Goal: Information Seeking & Learning: Compare options

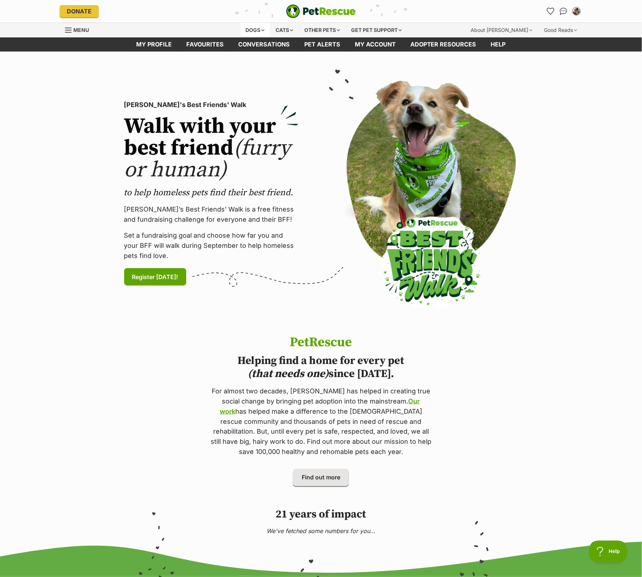
click at [254, 30] on div "Dogs" at bounding box center [255, 30] width 29 height 15
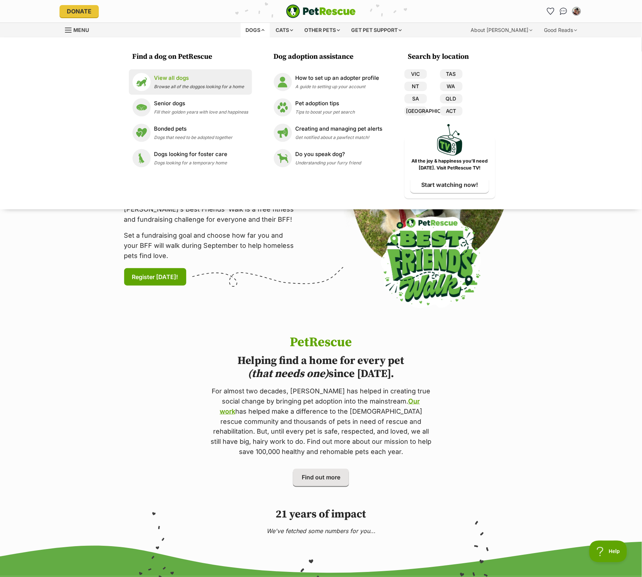
click at [234, 89] on span "Browse all of the doggos looking for a home" at bounding box center [199, 86] width 90 height 5
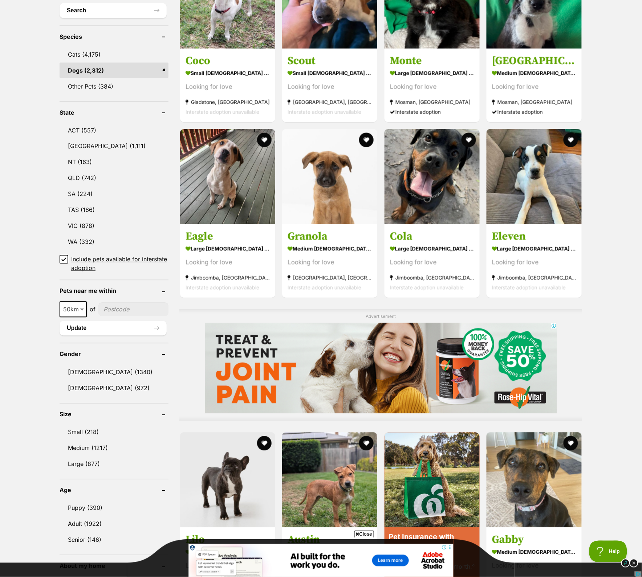
scroll to position [227, 0]
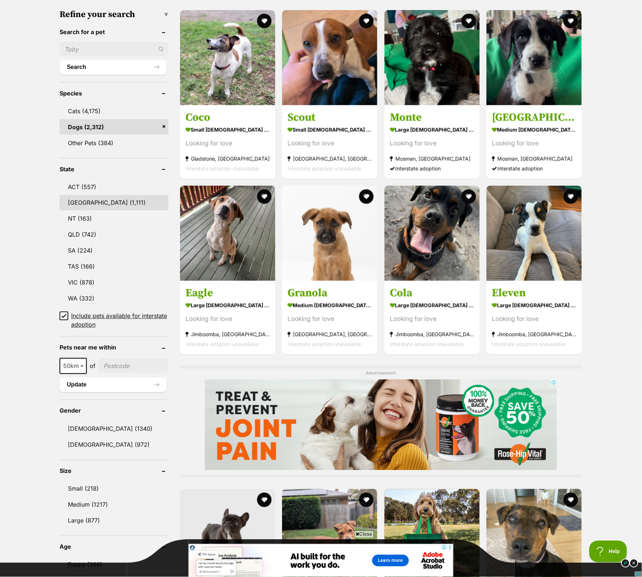
click at [86, 199] on link "NSW (1,111)" at bounding box center [114, 202] width 109 height 15
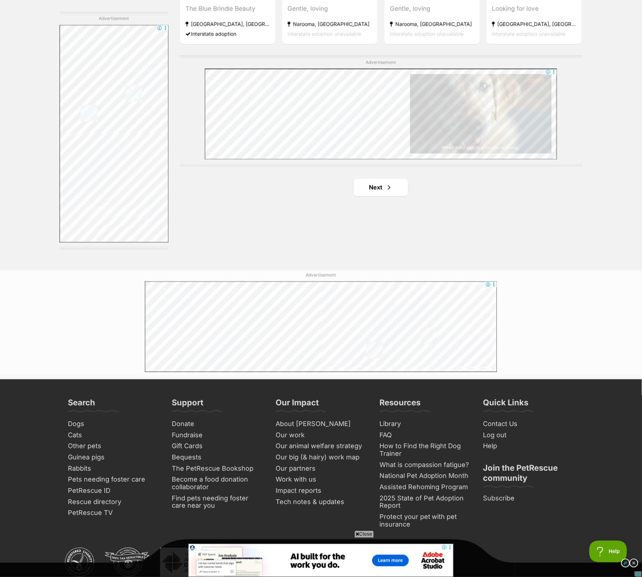
scroll to position [1270, 0]
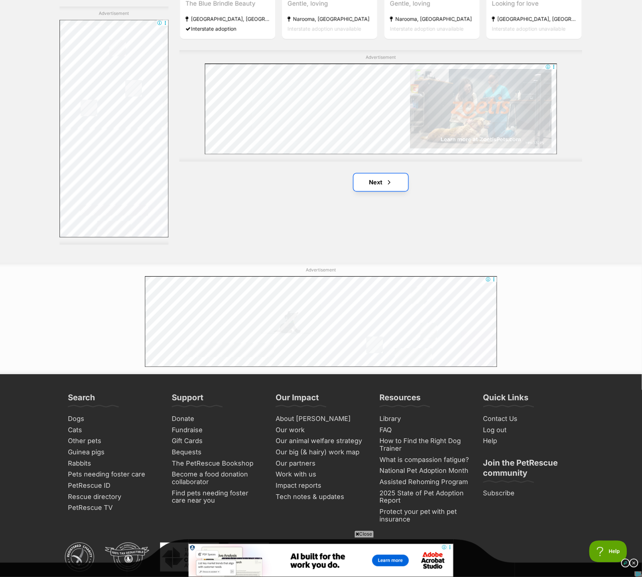
click at [373, 183] on link "Next" at bounding box center [380, 182] width 54 height 17
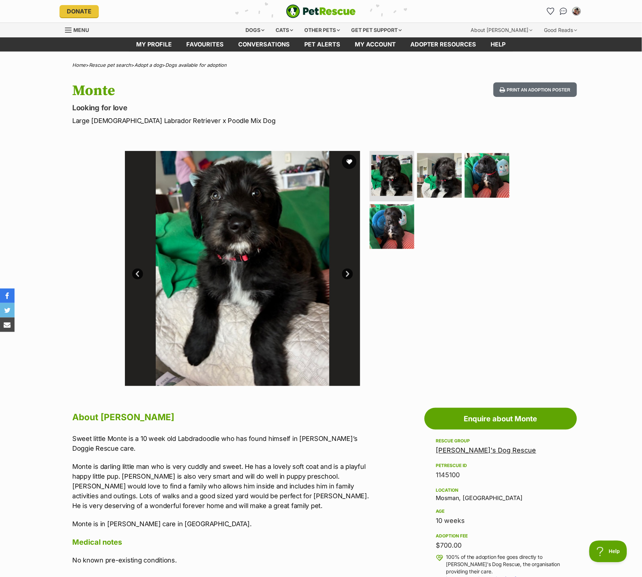
click at [344, 273] on link "Next" at bounding box center [347, 274] width 11 height 11
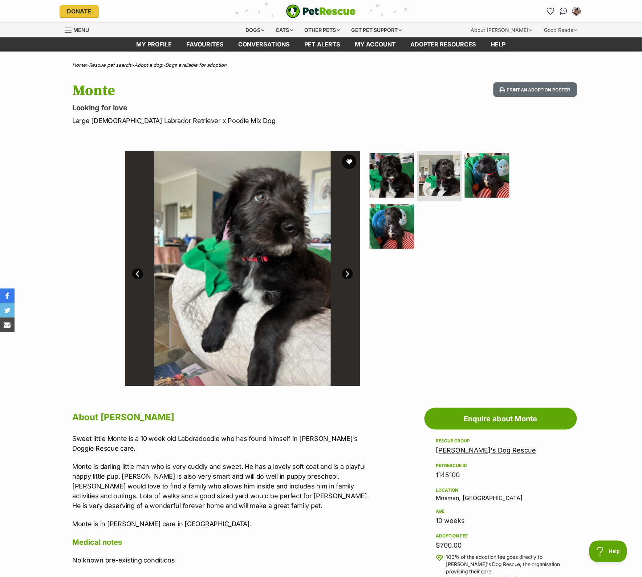
click at [344, 273] on link "Next" at bounding box center [347, 274] width 11 height 11
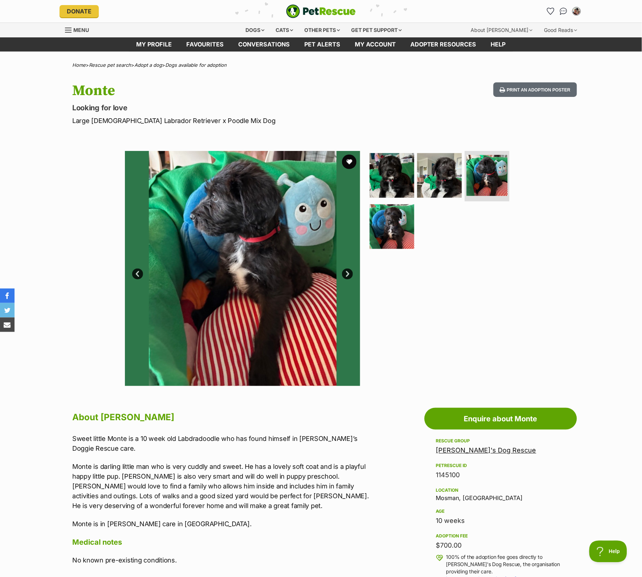
click at [344, 273] on link "Next" at bounding box center [347, 274] width 11 height 11
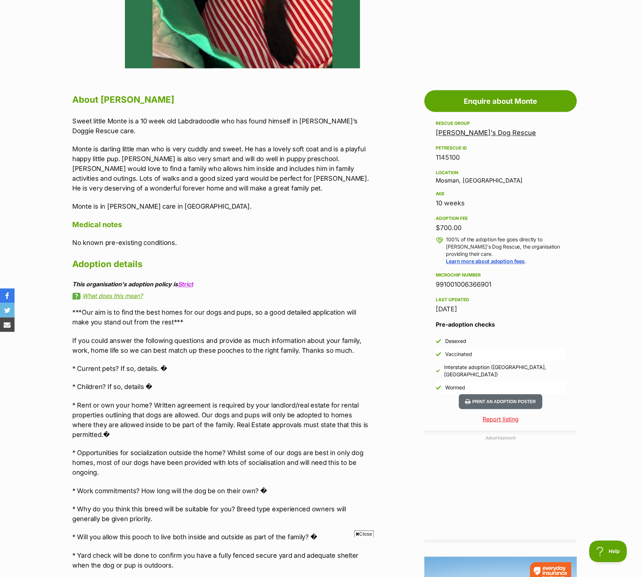
scroll to position [45, 0]
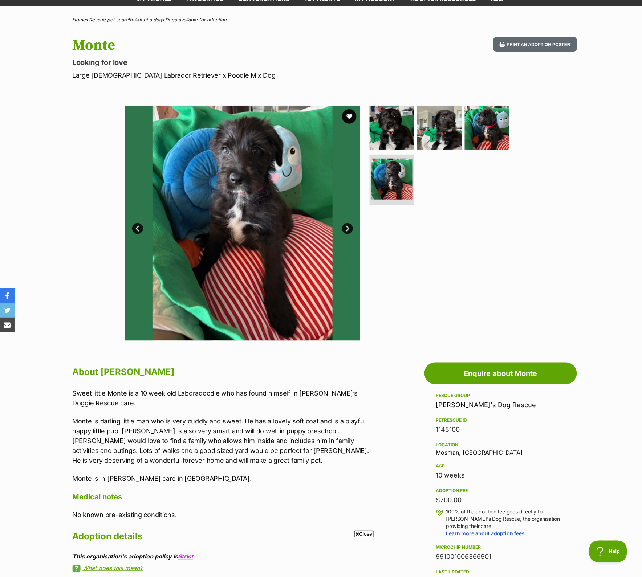
click at [345, 226] on link "Next" at bounding box center [347, 228] width 11 height 11
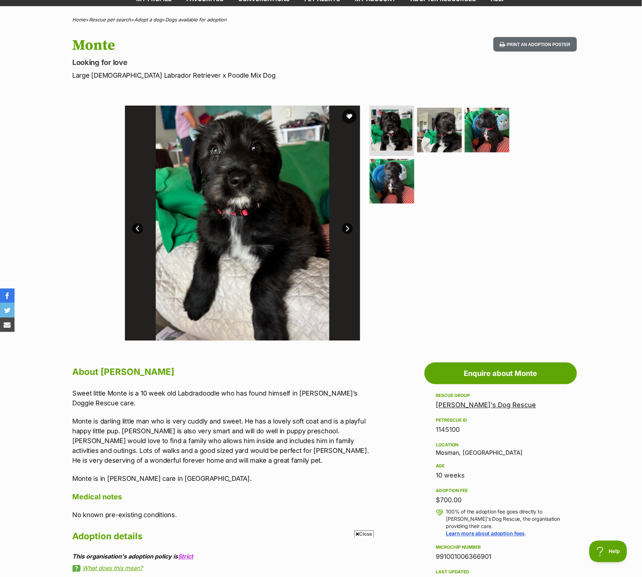
click at [345, 226] on link "Next" at bounding box center [347, 228] width 11 height 11
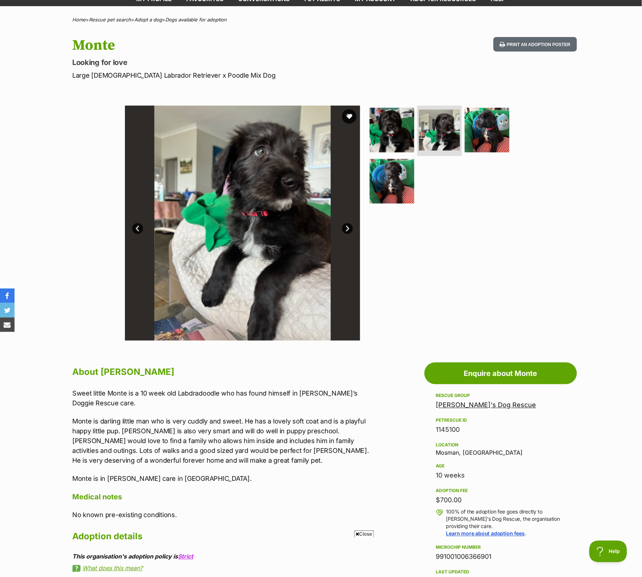
click at [345, 226] on link "Next" at bounding box center [347, 228] width 11 height 11
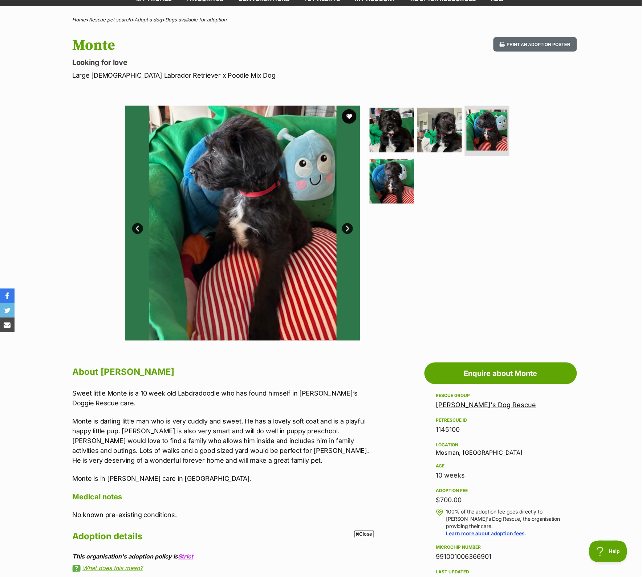
click at [345, 226] on link "Next" at bounding box center [347, 228] width 11 height 11
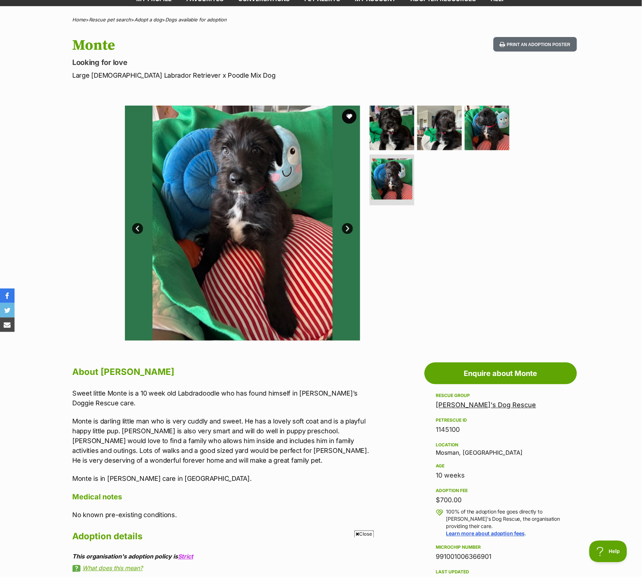
click at [345, 226] on link "Next" at bounding box center [347, 228] width 11 height 11
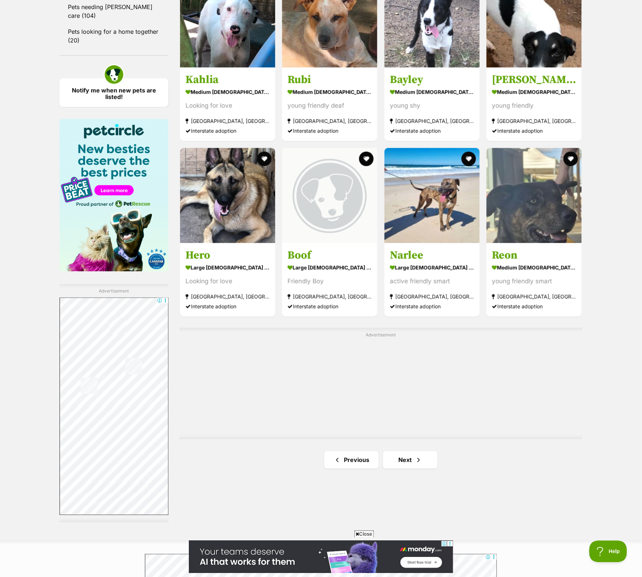
scroll to position [1134, 0]
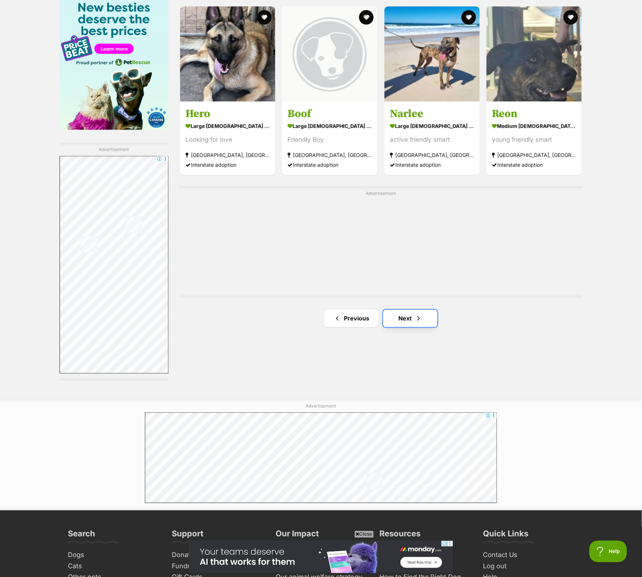
click at [420, 325] on link "Next" at bounding box center [410, 318] width 54 height 17
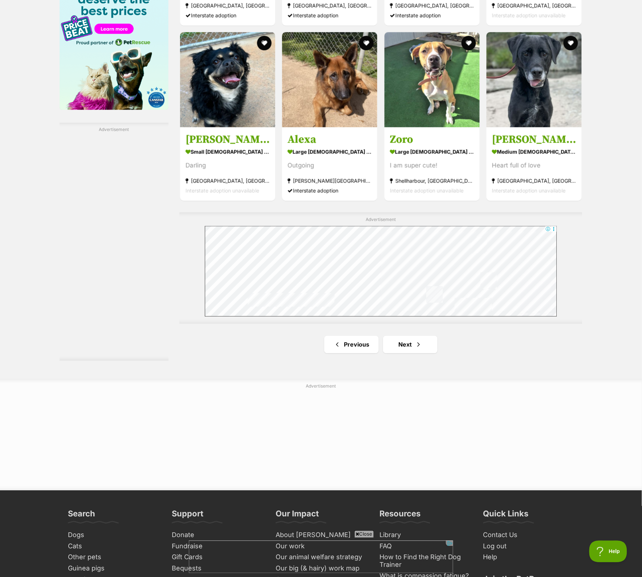
scroll to position [1225, 0]
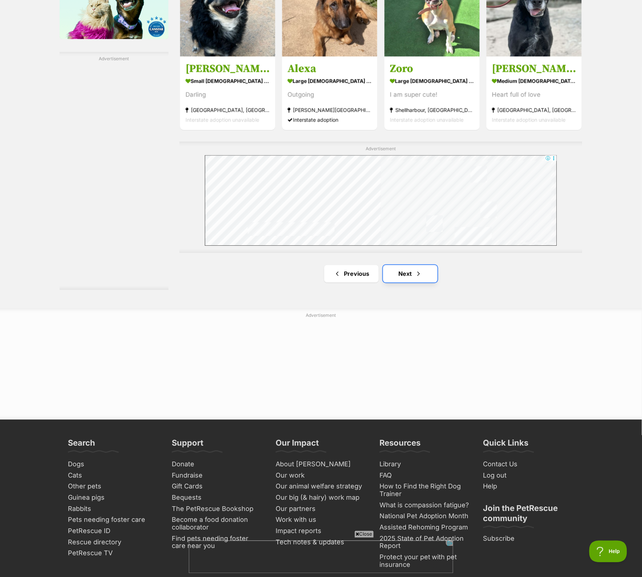
click at [422, 282] on link "Next" at bounding box center [410, 273] width 54 height 17
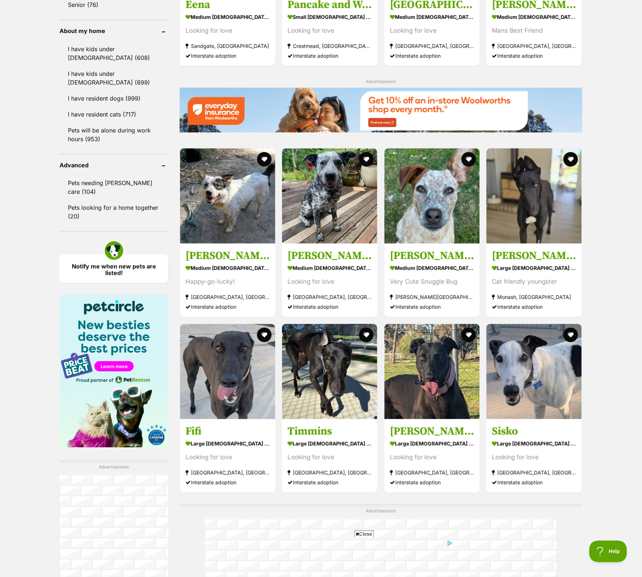
scroll to position [998, 0]
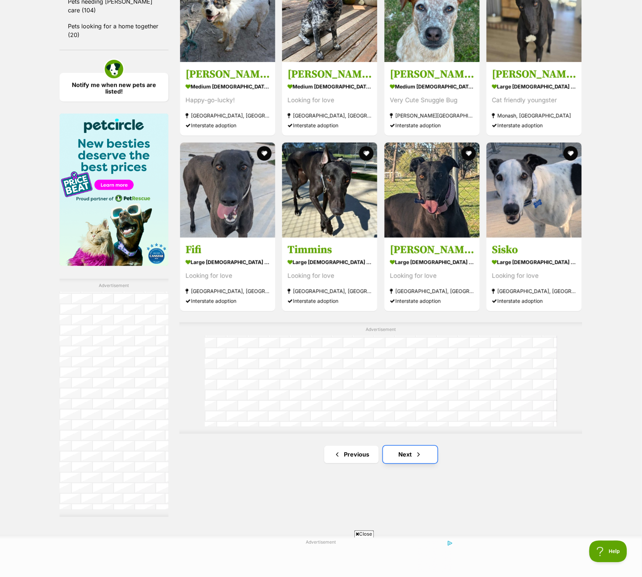
click at [405, 459] on link "Next" at bounding box center [410, 454] width 54 height 17
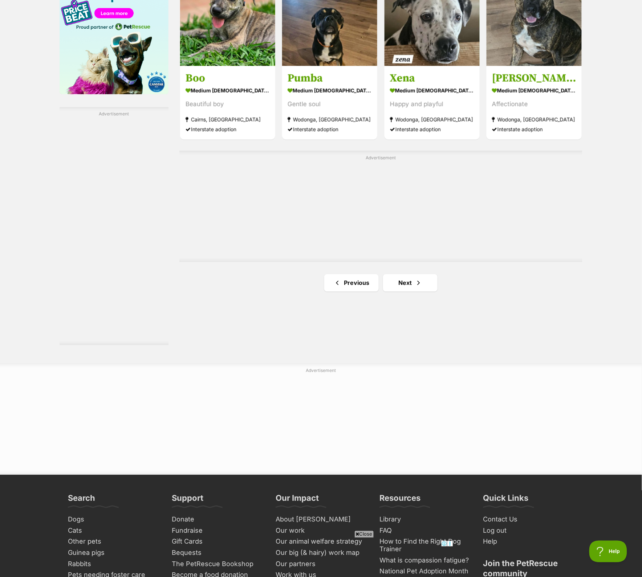
scroll to position [1179, 0]
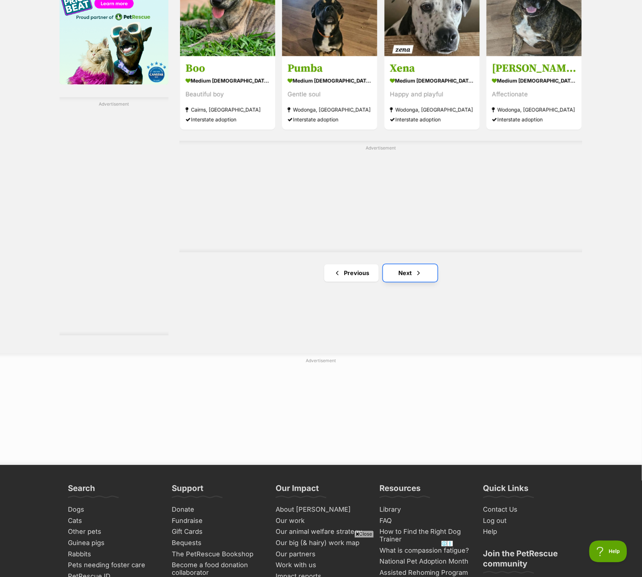
click at [427, 273] on link "Next" at bounding box center [410, 273] width 54 height 17
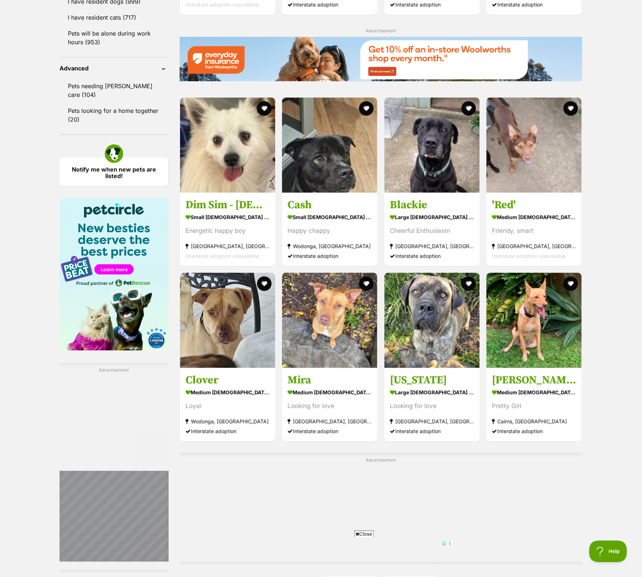
scroll to position [1089, 0]
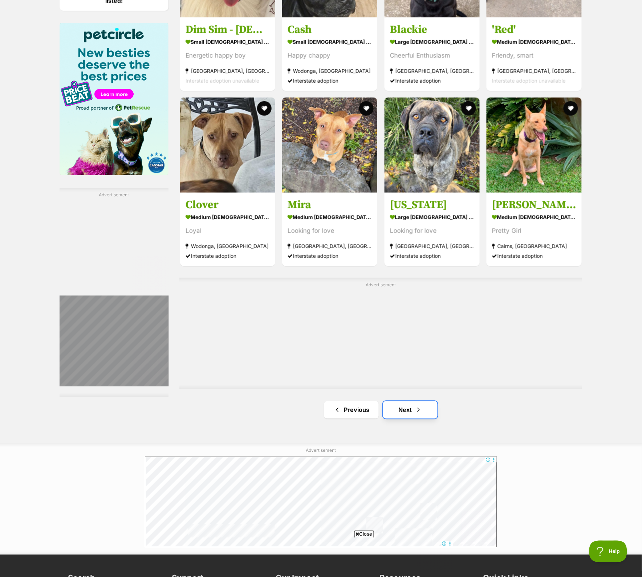
click at [409, 409] on link "Next" at bounding box center [410, 409] width 54 height 17
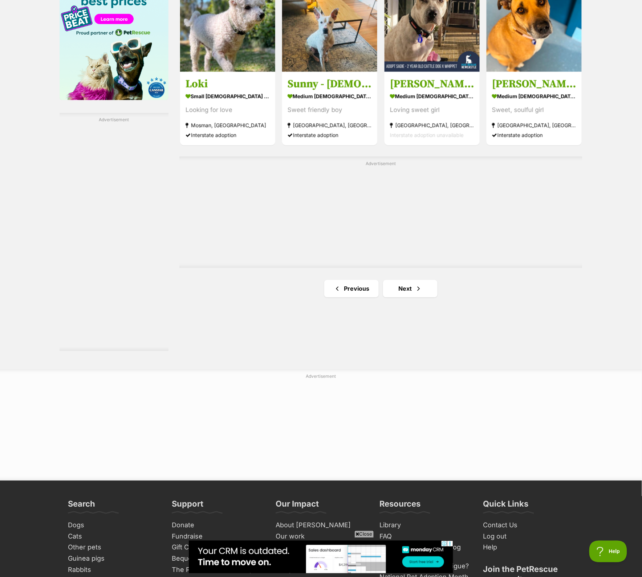
scroll to position [1225, 0]
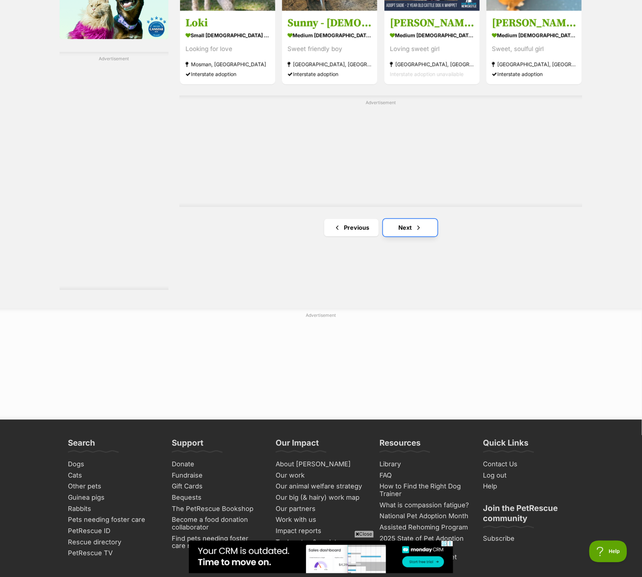
click at [413, 232] on link "Next" at bounding box center [410, 227] width 54 height 17
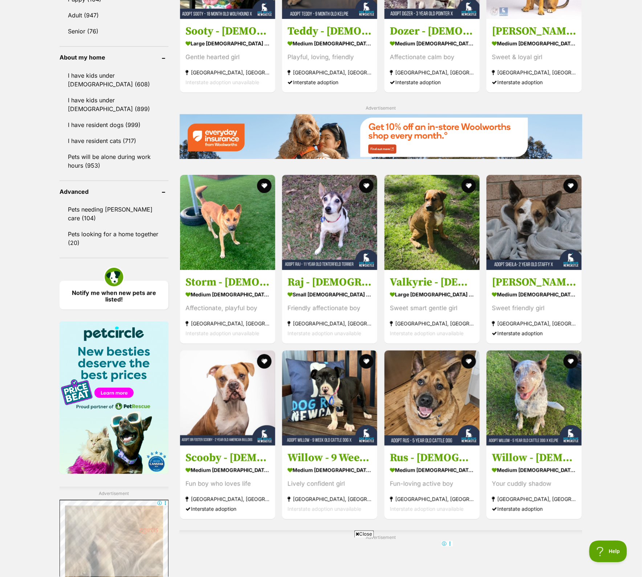
scroll to position [1043, 0]
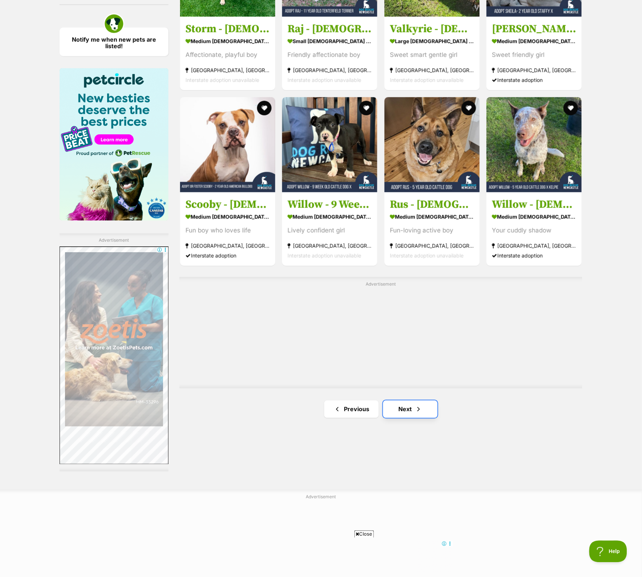
click at [412, 408] on link "Next" at bounding box center [410, 409] width 54 height 17
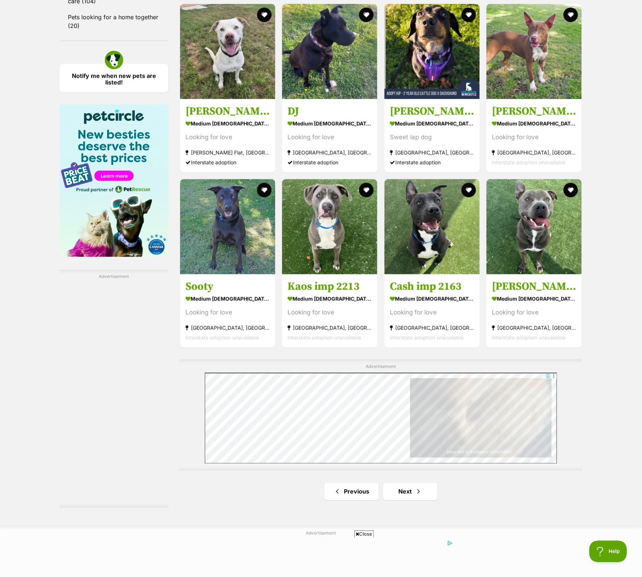
scroll to position [1134, 0]
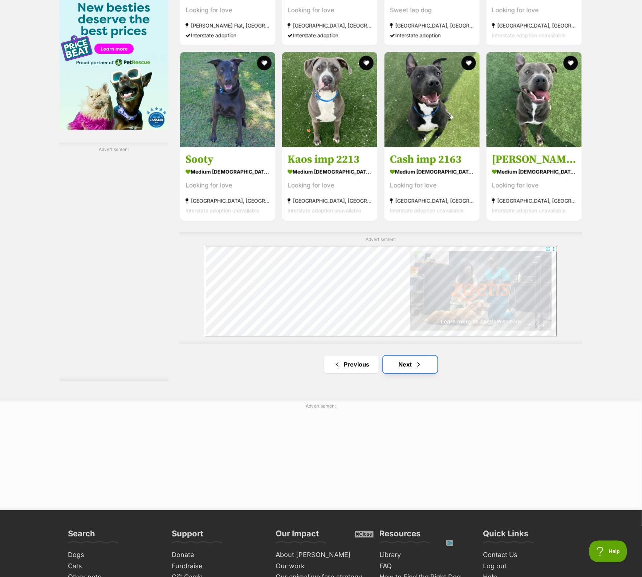
click at [414, 368] on link "Next" at bounding box center [410, 364] width 54 height 17
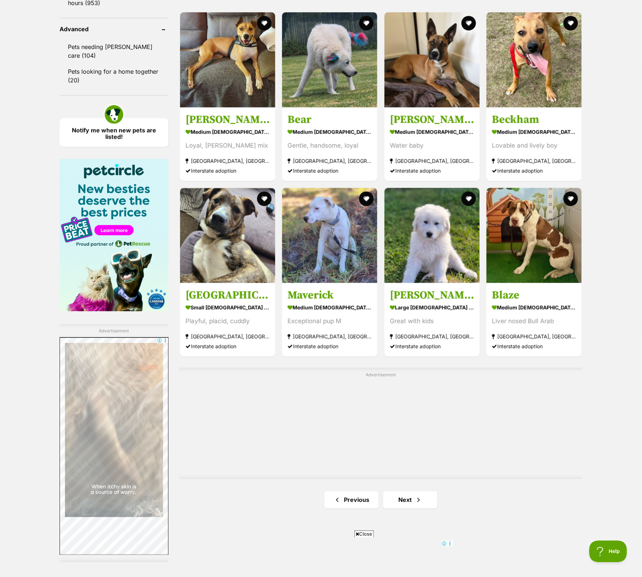
scroll to position [1089, 0]
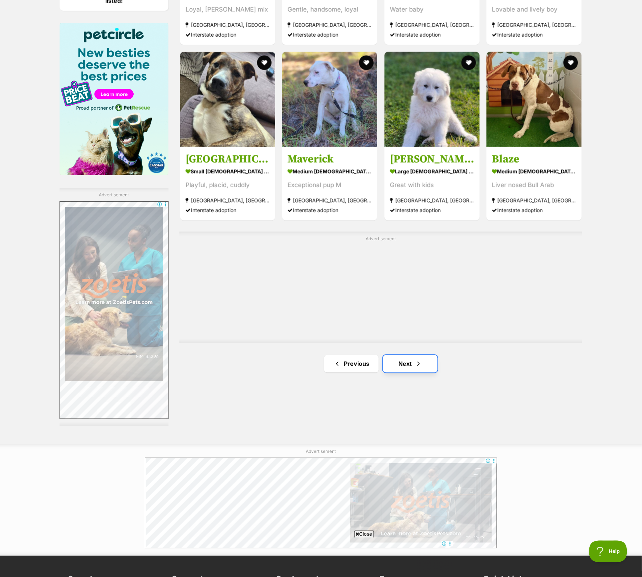
click at [414, 371] on link "Next" at bounding box center [410, 363] width 54 height 17
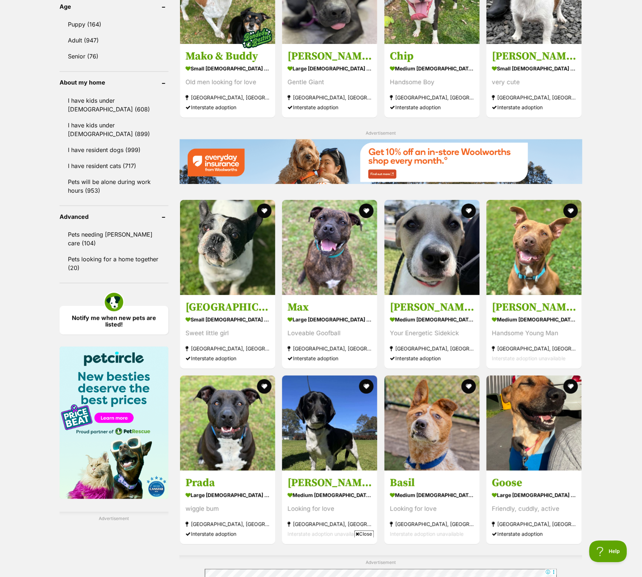
scroll to position [998, 0]
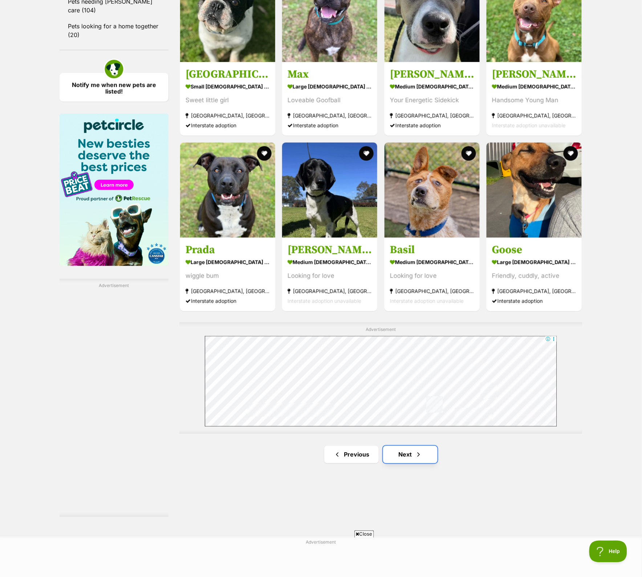
click at [391, 455] on link "Next" at bounding box center [410, 454] width 54 height 17
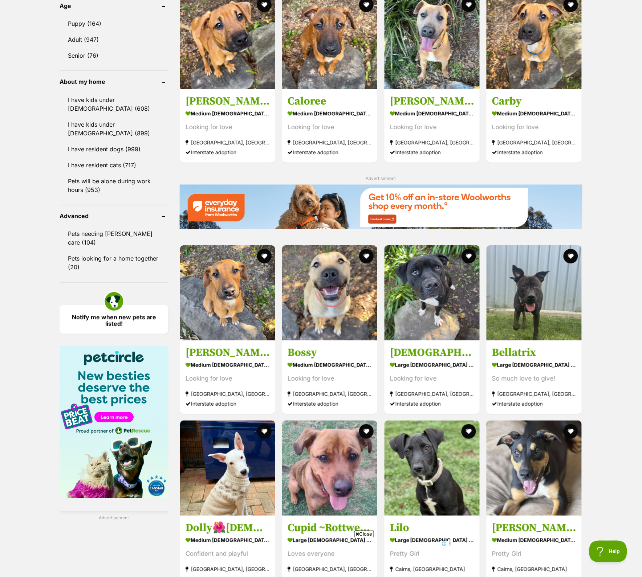
scroll to position [998, 0]
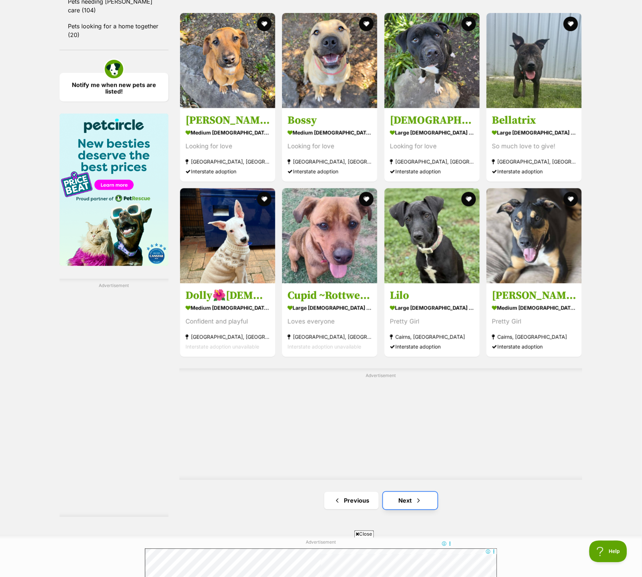
click at [412, 506] on link "Next" at bounding box center [410, 500] width 54 height 17
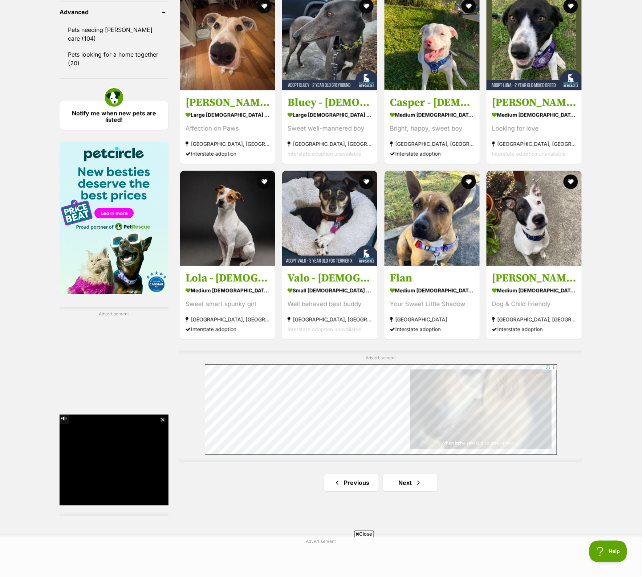
scroll to position [1089, 0]
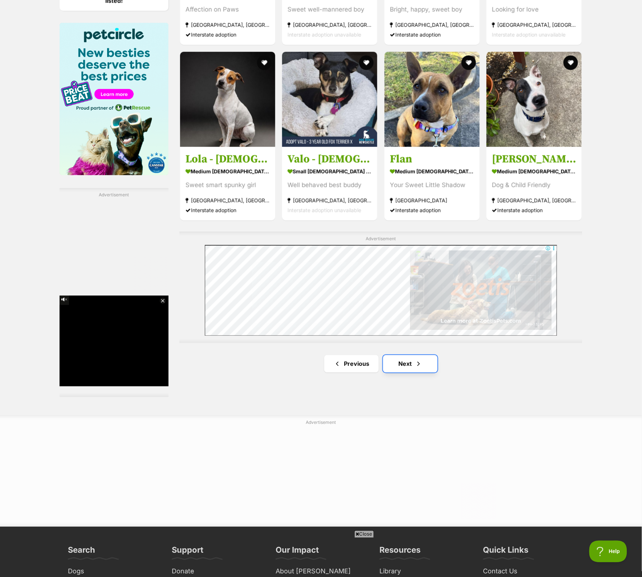
click at [399, 367] on link "Next" at bounding box center [410, 363] width 54 height 17
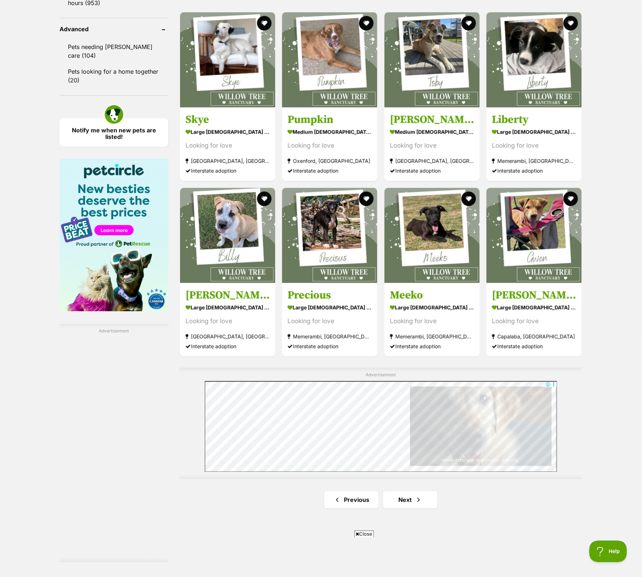
scroll to position [1270, 0]
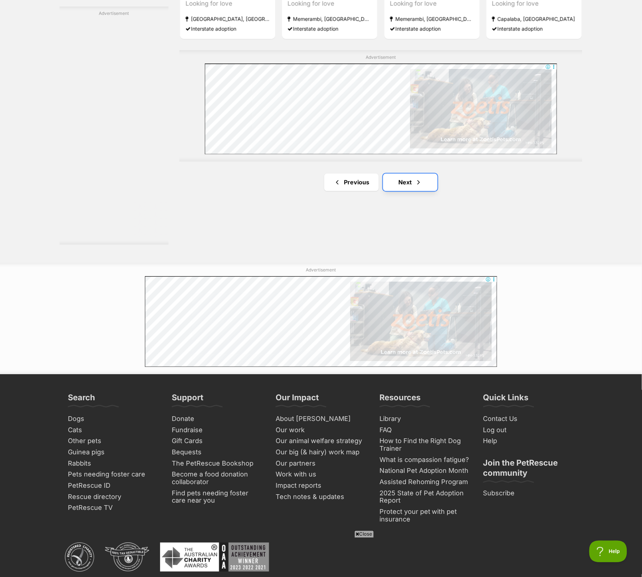
click at [392, 184] on link "Next" at bounding box center [410, 182] width 54 height 17
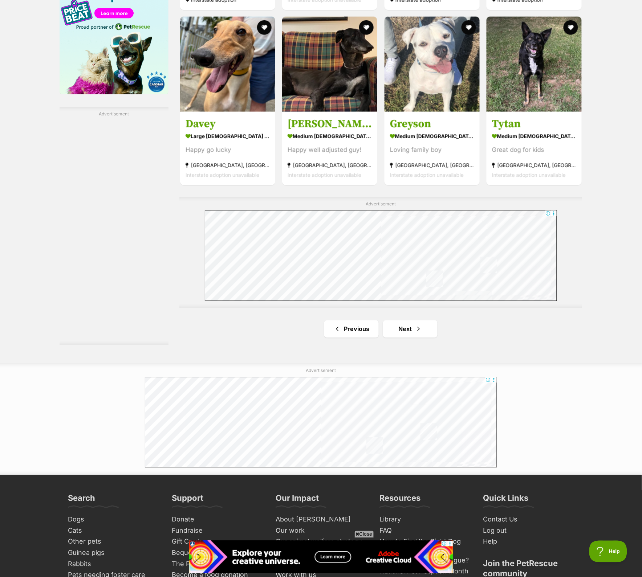
scroll to position [1179, 0]
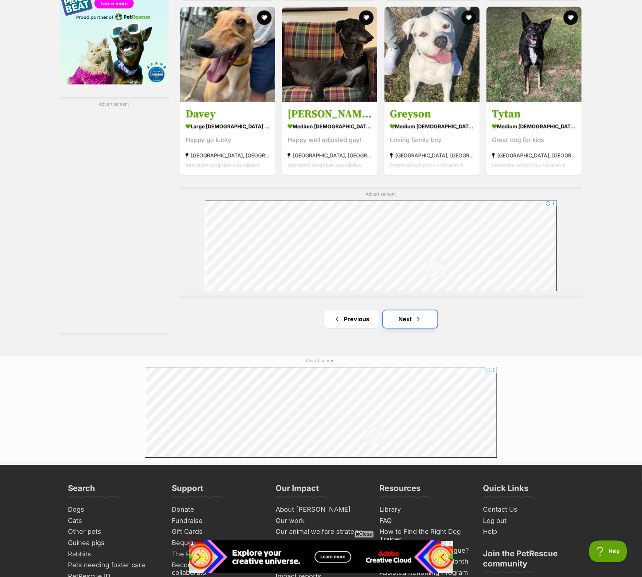
click at [400, 320] on link "Next" at bounding box center [410, 319] width 54 height 17
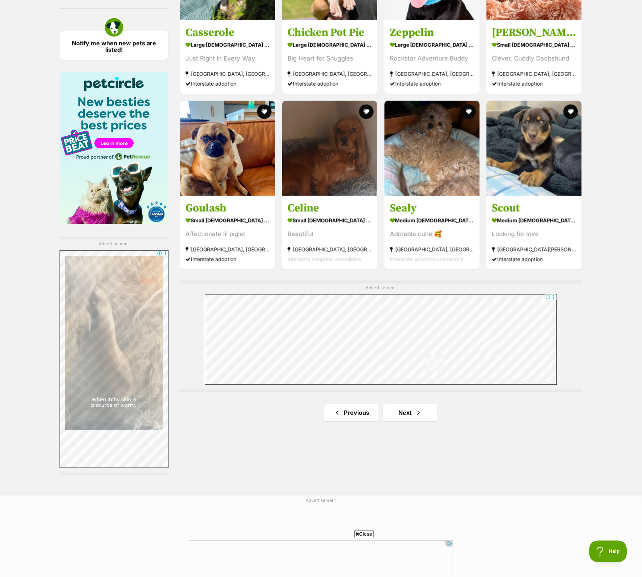
scroll to position [1179, 0]
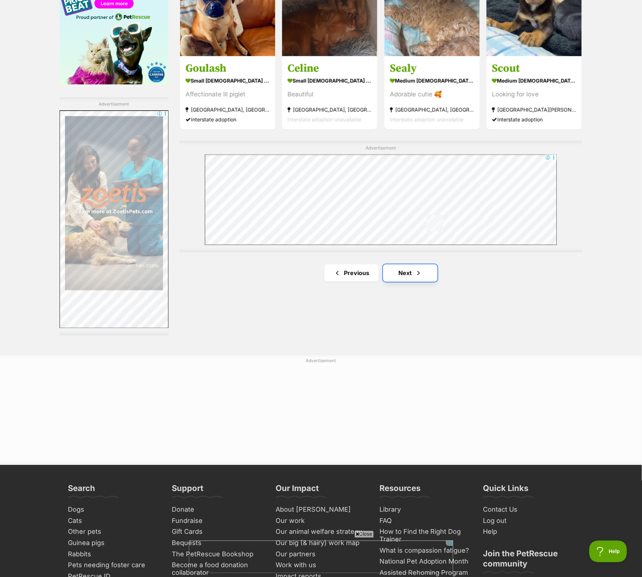
click at [398, 276] on link "Next" at bounding box center [410, 273] width 54 height 17
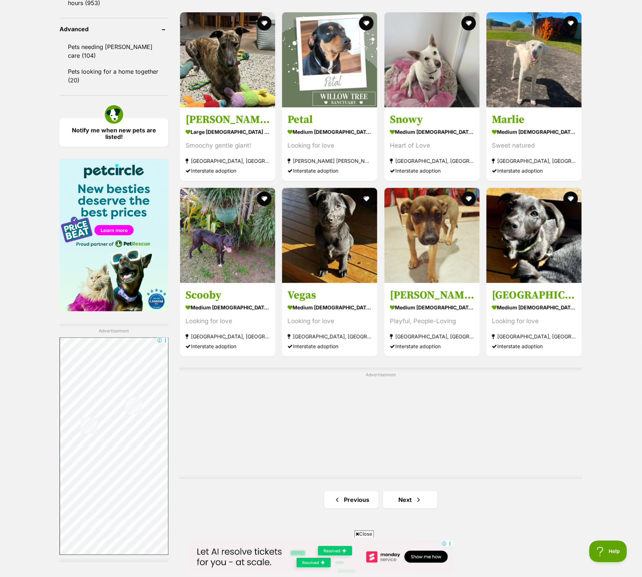
scroll to position [1225, 0]
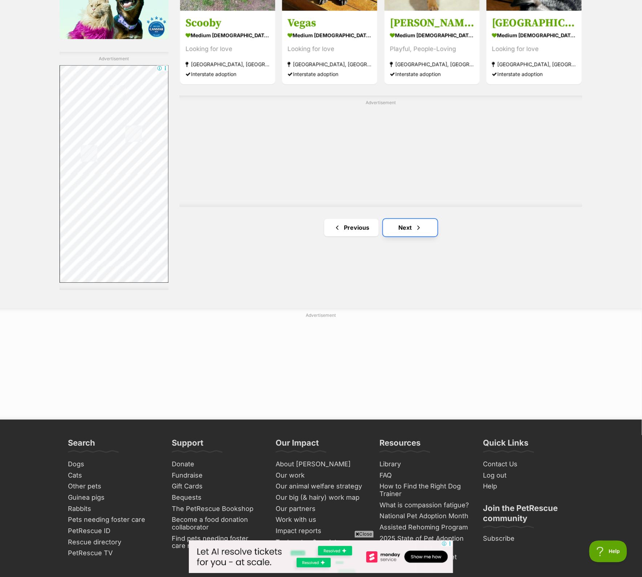
click at [408, 230] on link "Next" at bounding box center [410, 227] width 54 height 17
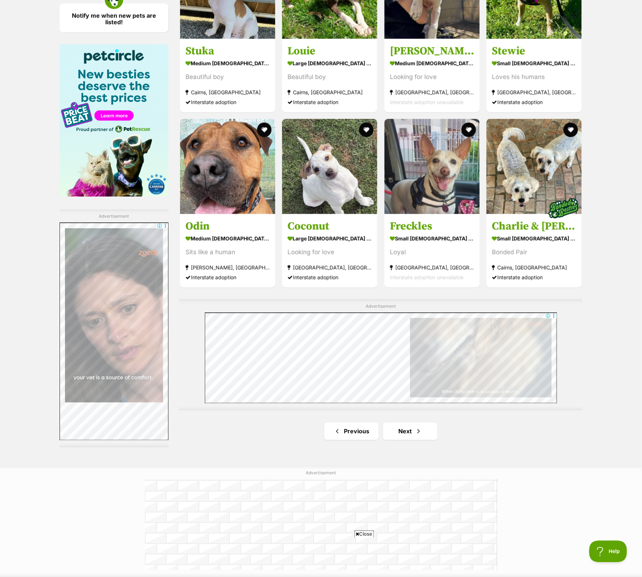
scroll to position [1089, 0]
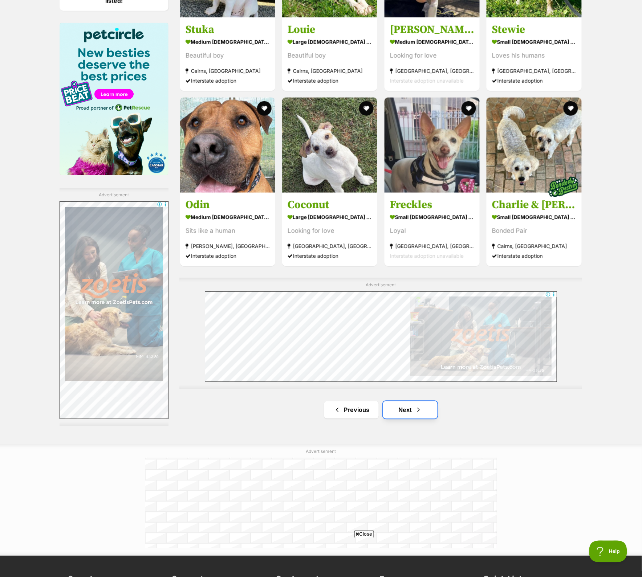
click at [412, 410] on link "Next" at bounding box center [410, 409] width 54 height 17
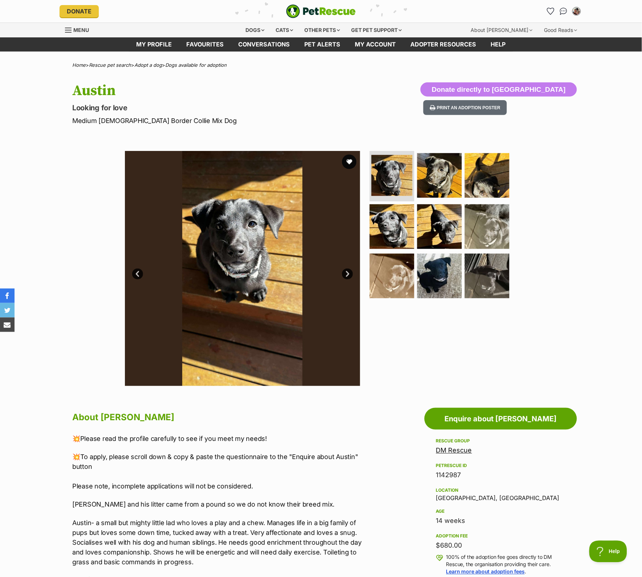
click at [344, 271] on link "Next" at bounding box center [347, 274] width 11 height 11
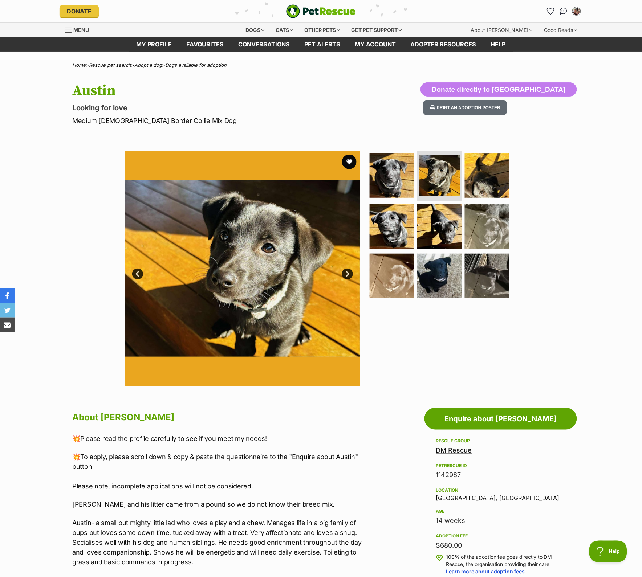
click at [344, 271] on link "Next" at bounding box center [347, 274] width 11 height 11
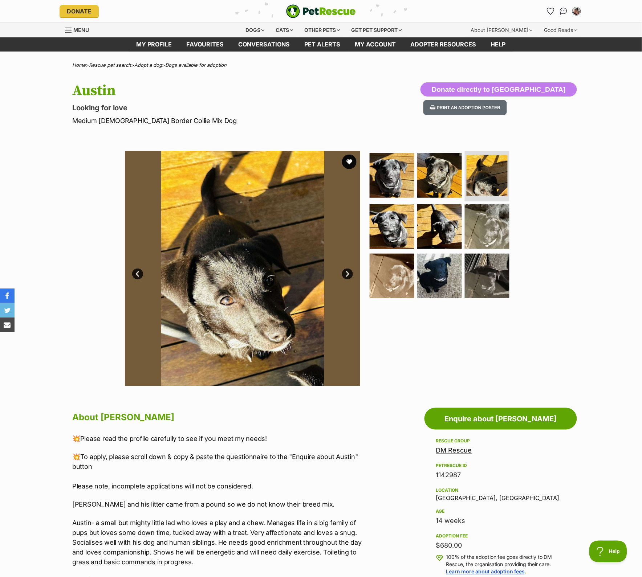
click at [344, 271] on link "Next" at bounding box center [347, 274] width 11 height 11
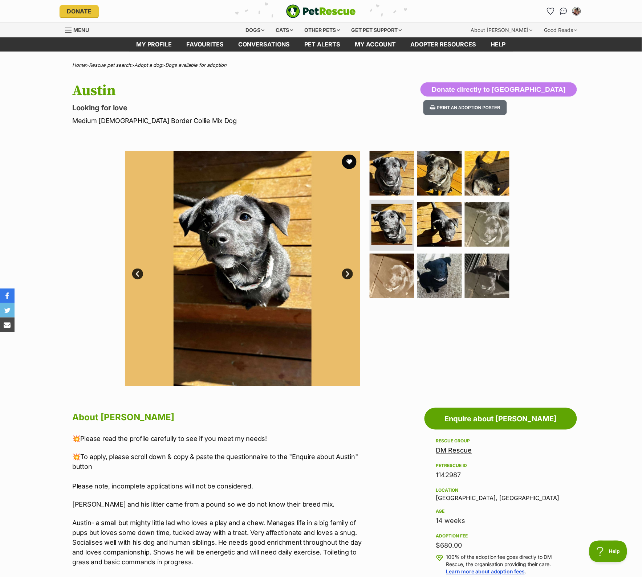
click at [344, 271] on link "Next" at bounding box center [347, 274] width 11 height 11
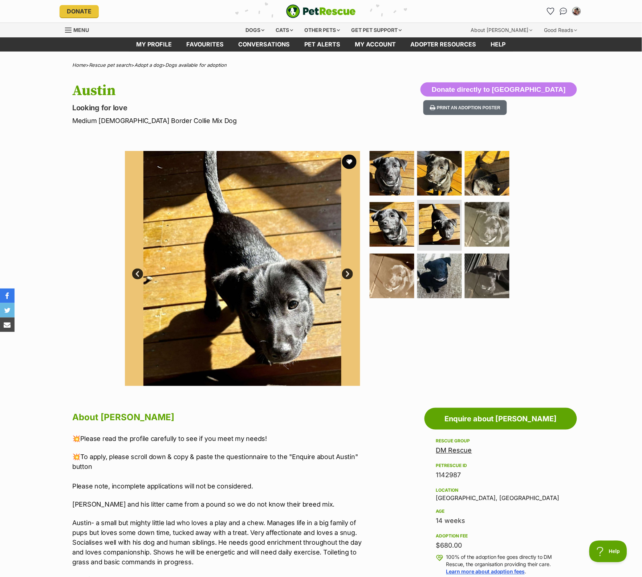
click at [344, 271] on link "Next" at bounding box center [347, 274] width 11 height 11
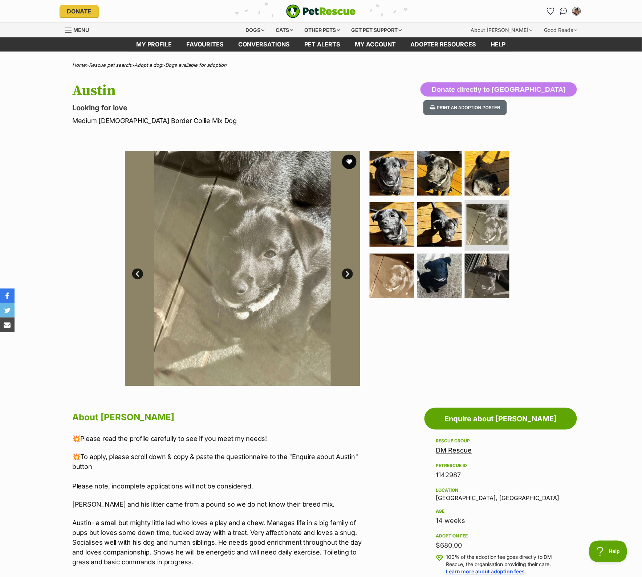
click at [344, 271] on link "Next" at bounding box center [347, 274] width 11 height 11
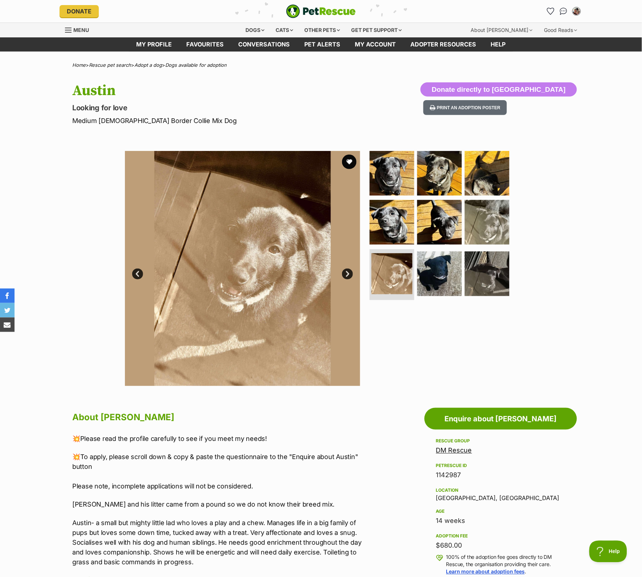
click at [344, 271] on link "Next" at bounding box center [347, 274] width 11 height 11
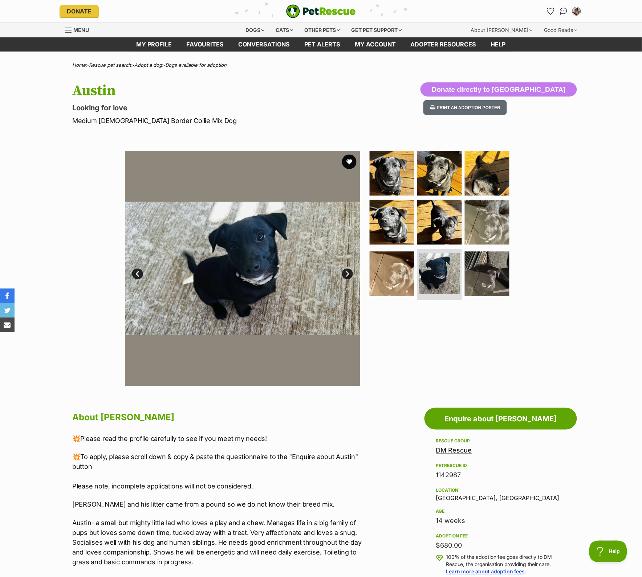
click at [343, 271] on link "Next" at bounding box center [347, 274] width 11 height 11
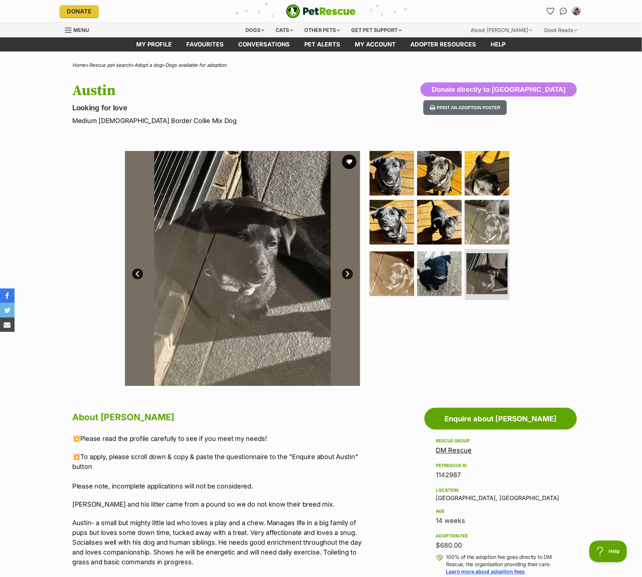
click at [138, 272] on link "Prev" at bounding box center [137, 274] width 11 height 11
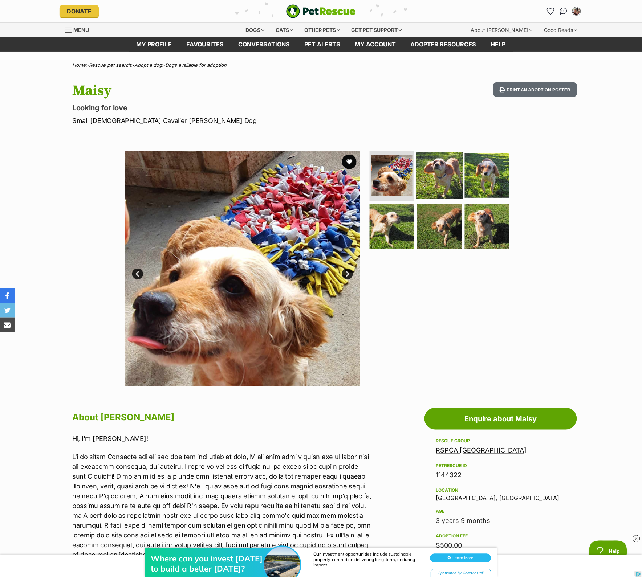
click at [447, 183] on img at bounding box center [439, 175] width 47 height 47
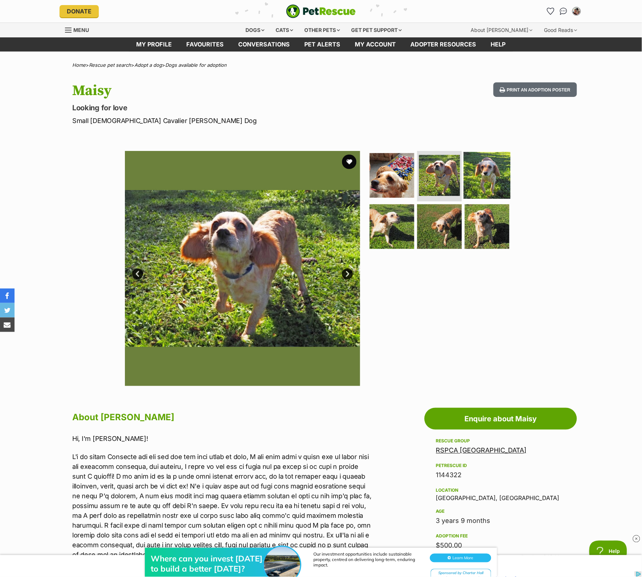
click at [488, 172] on img at bounding box center [486, 175] width 47 height 47
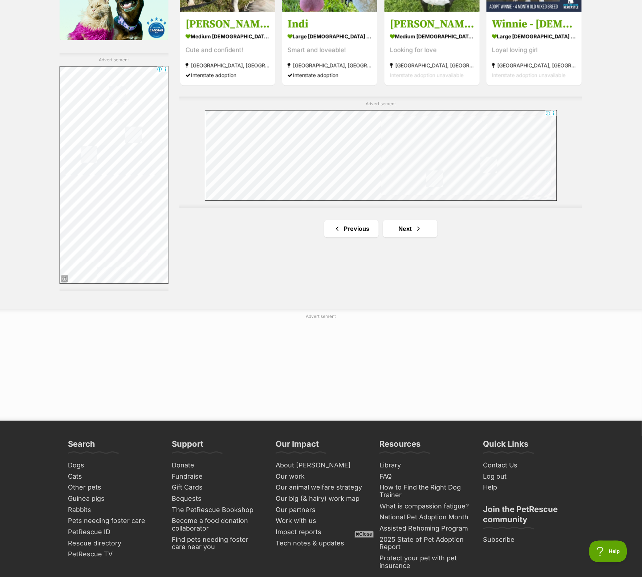
scroll to position [1225, 0]
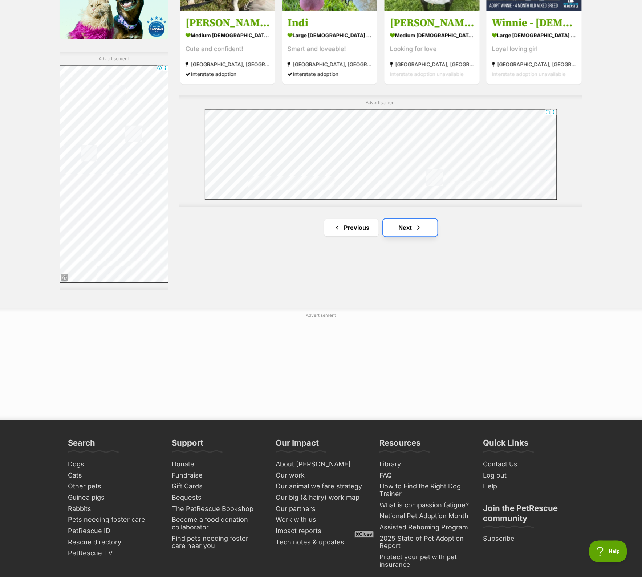
click at [419, 235] on link "Next" at bounding box center [410, 227] width 54 height 17
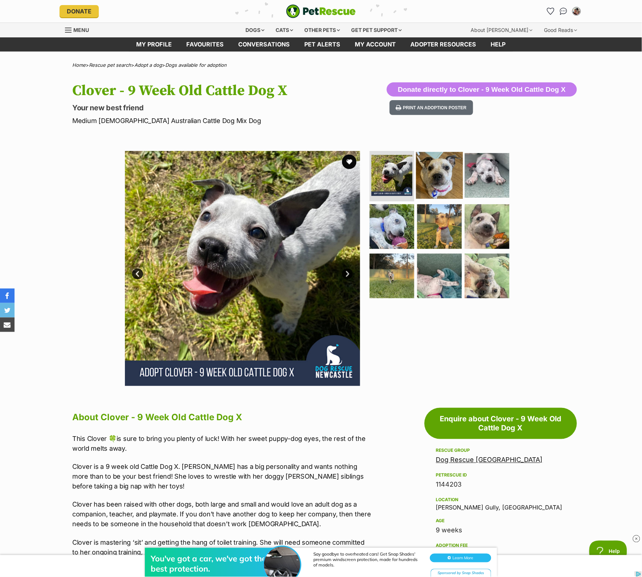
click at [452, 184] on img at bounding box center [439, 175] width 47 height 47
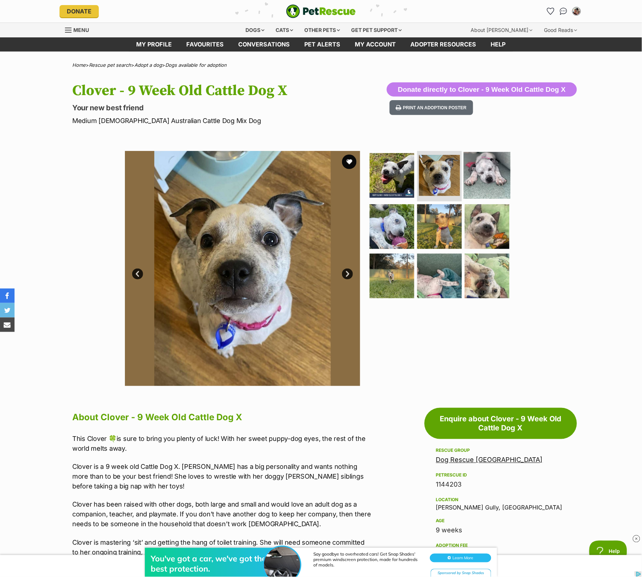
click at [489, 175] on img at bounding box center [486, 175] width 47 height 47
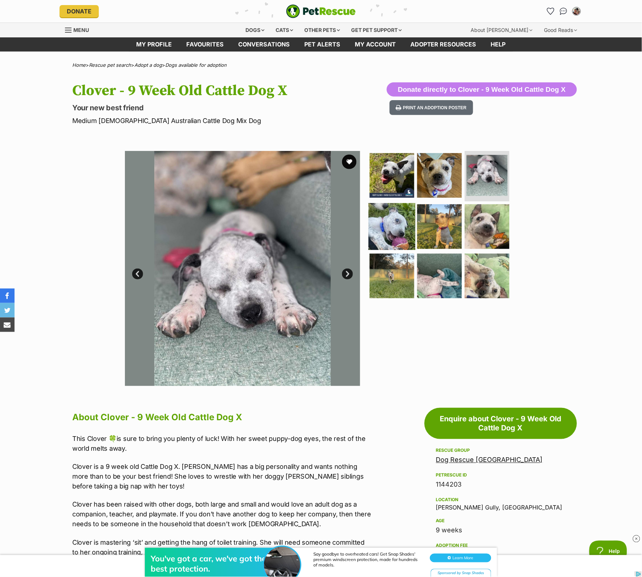
click at [404, 224] on img at bounding box center [391, 226] width 47 height 47
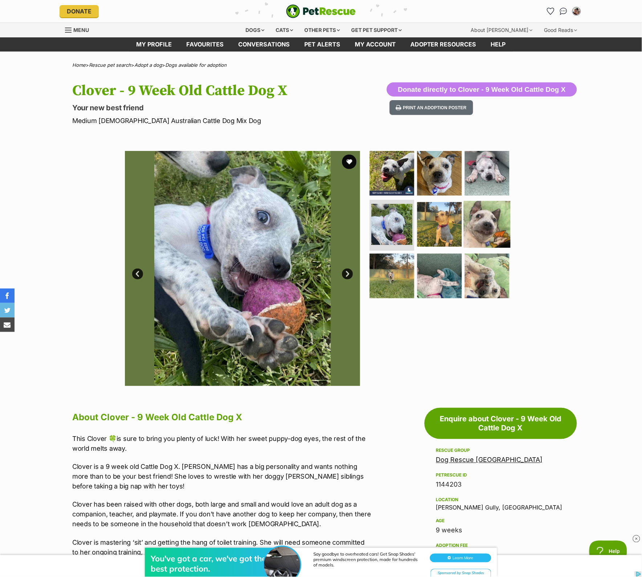
click at [493, 222] on img at bounding box center [486, 224] width 47 height 47
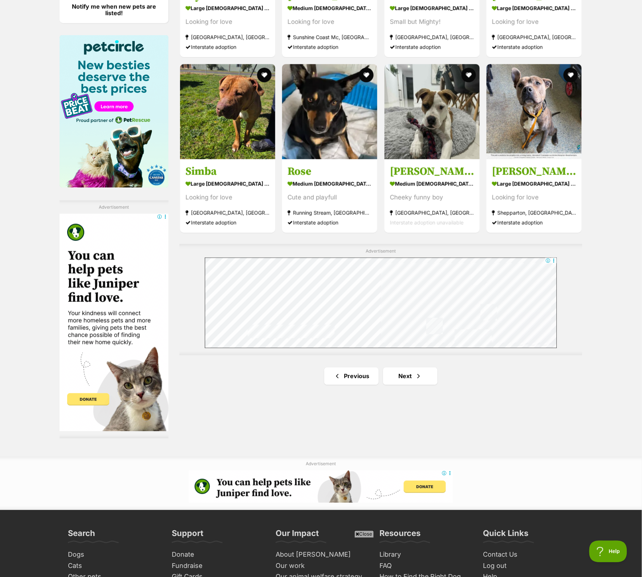
scroll to position [1315, 0]
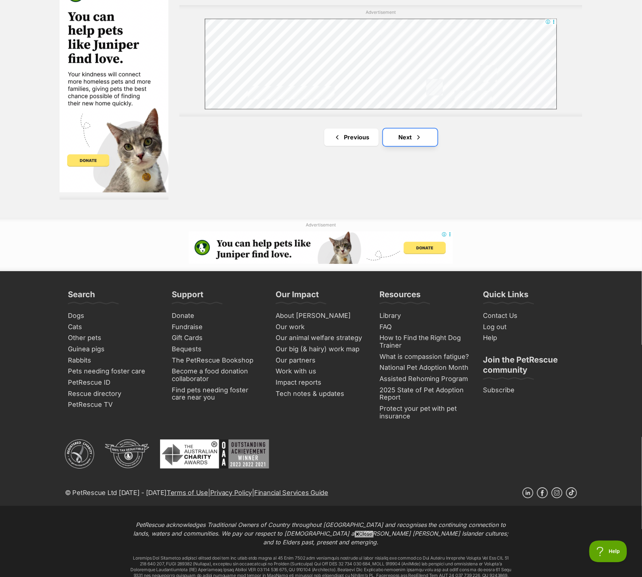
click at [393, 146] on link "Next" at bounding box center [410, 136] width 54 height 17
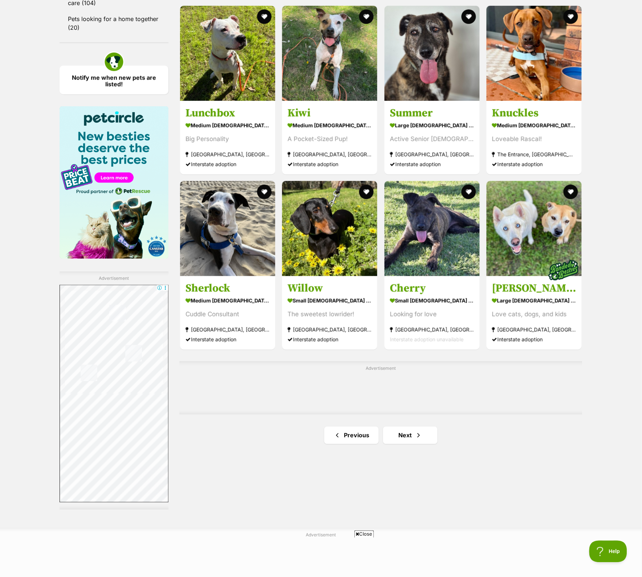
scroll to position [1043, 0]
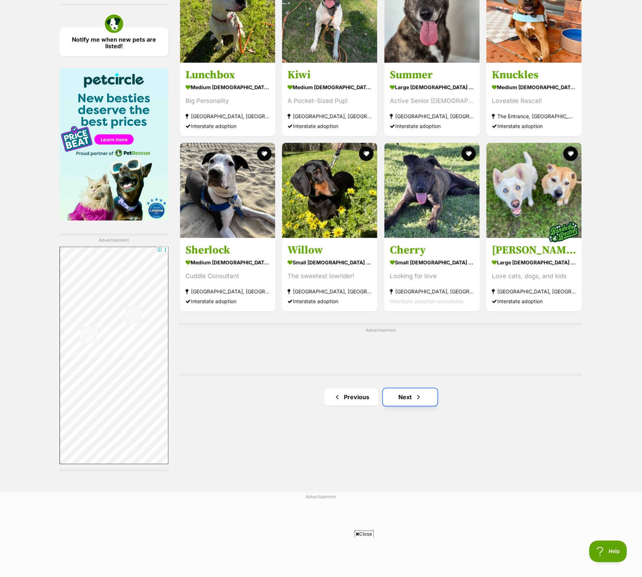
click at [394, 403] on link "Next" at bounding box center [410, 397] width 54 height 17
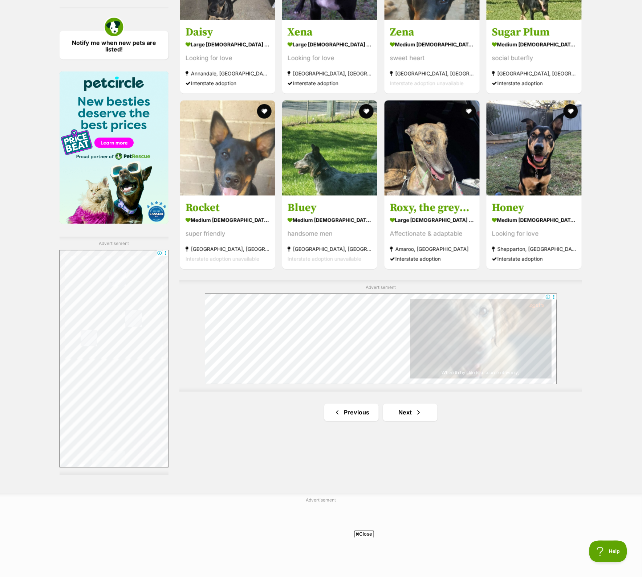
scroll to position [1043, 0]
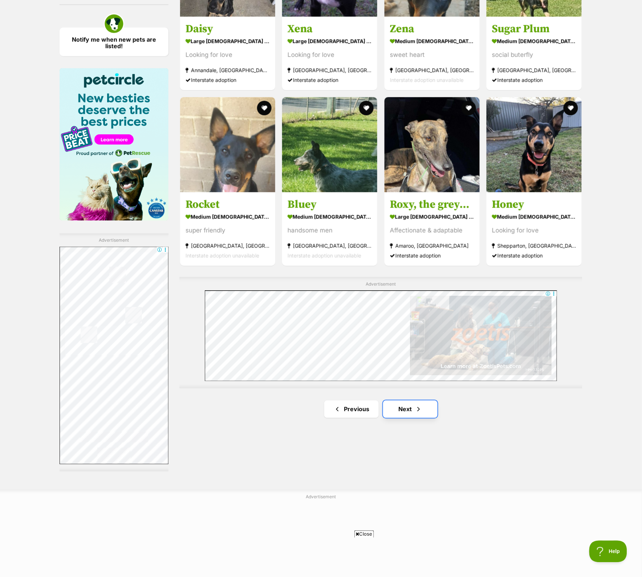
click at [418, 418] on link "Next" at bounding box center [410, 409] width 54 height 17
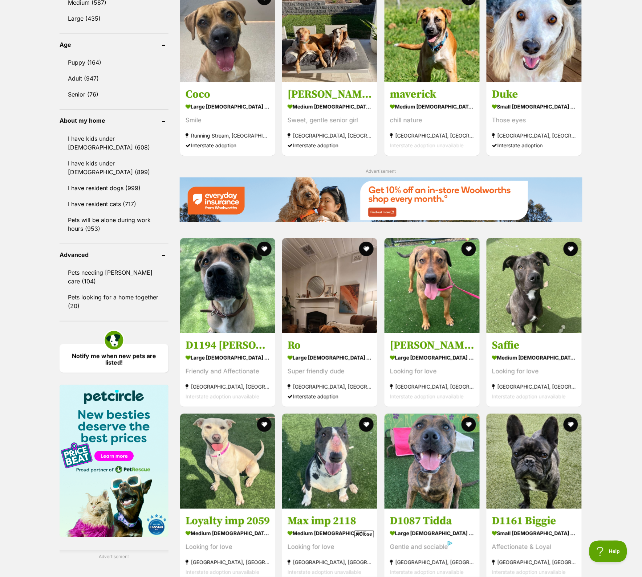
scroll to position [1134, 0]
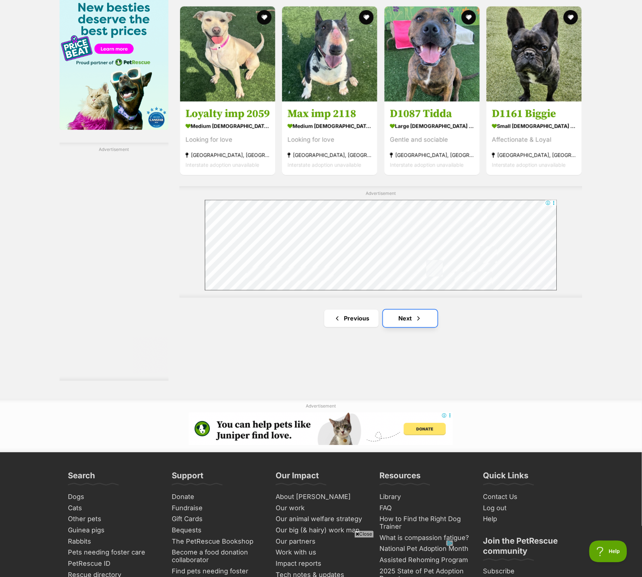
click at [392, 318] on link "Next" at bounding box center [410, 318] width 54 height 17
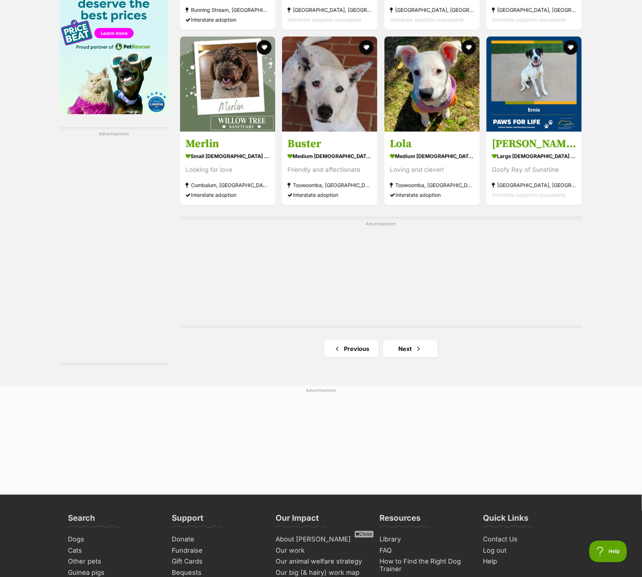
scroll to position [1225, 0]
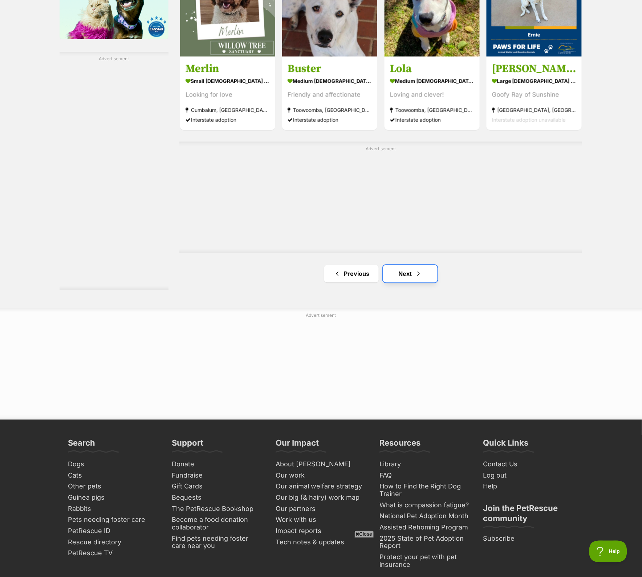
click at [416, 276] on span "Next page" at bounding box center [418, 274] width 7 height 9
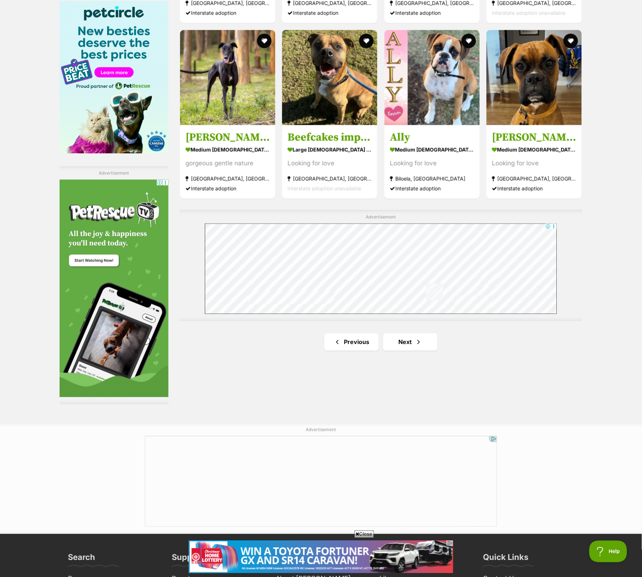
scroll to position [1179, 0]
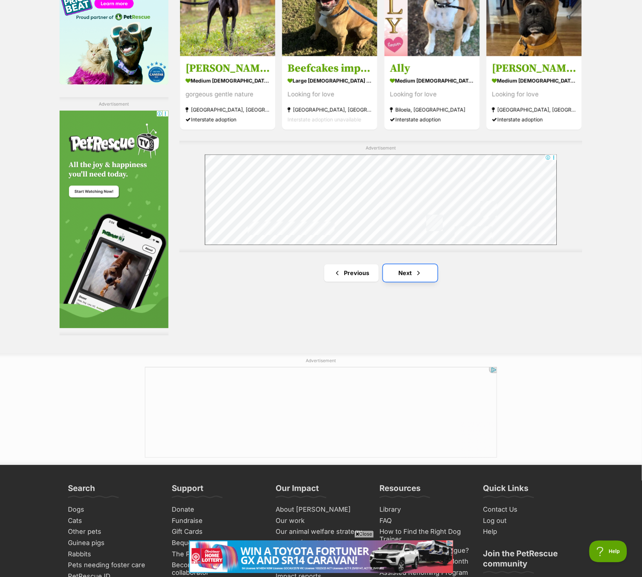
click at [416, 274] on span "Next page" at bounding box center [418, 273] width 7 height 9
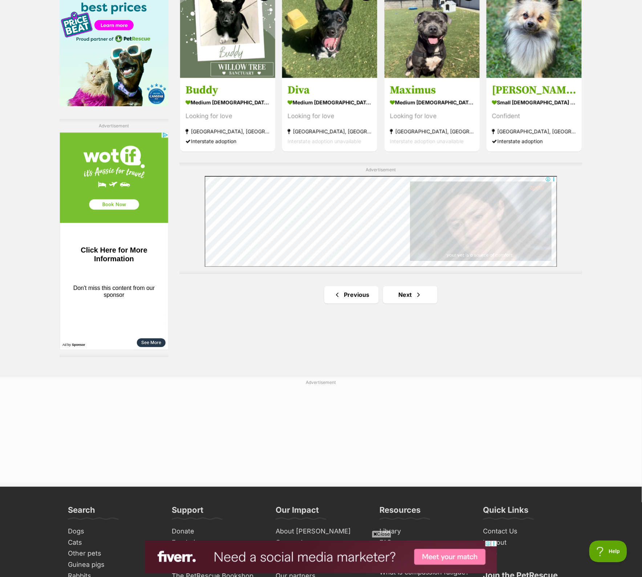
scroll to position [1179, 0]
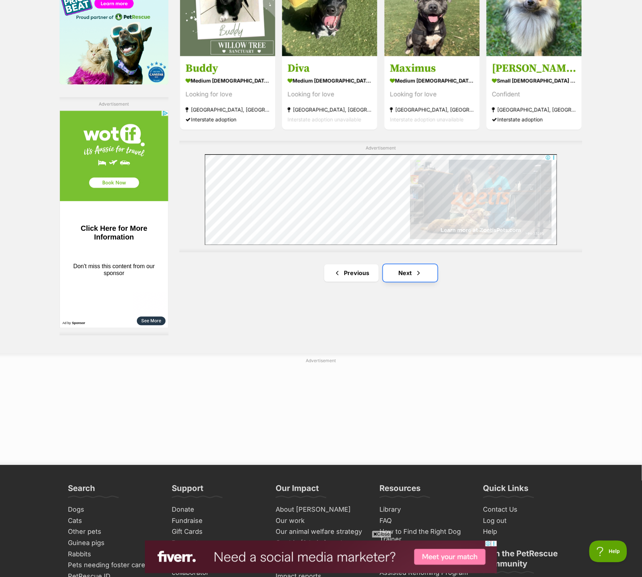
click at [411, 280] on link "Next" at bounding box center [410, 273] width 54 height 17
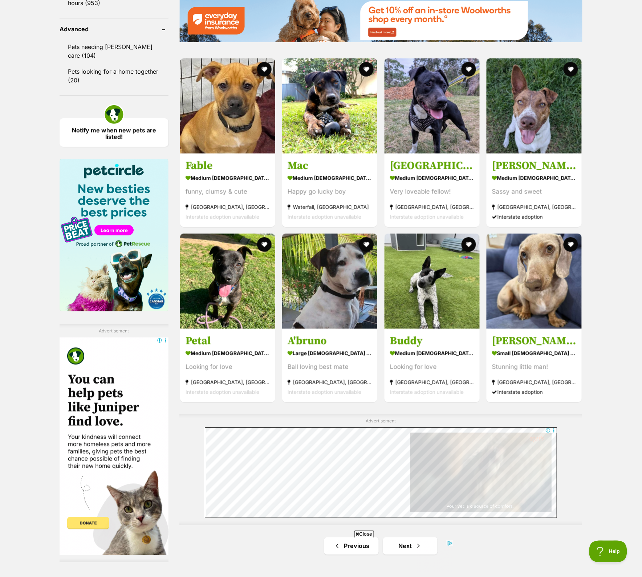
scroll to position [1225, 0]
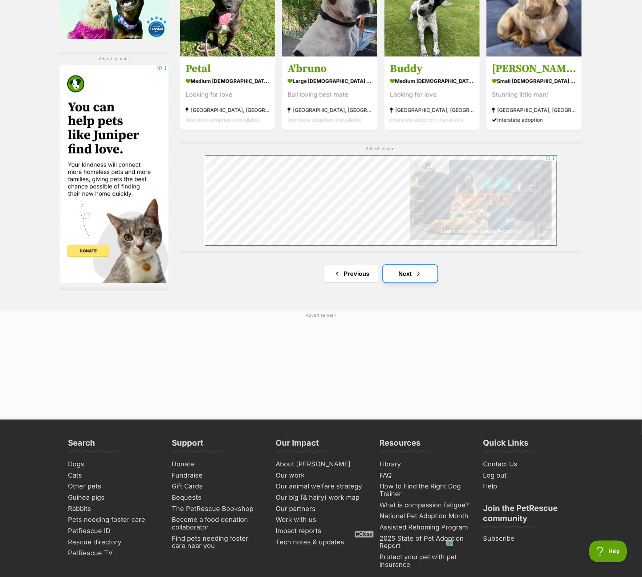
click at [430, 281] on link "Next" at bounding box center [410, 273] width 54 height 17
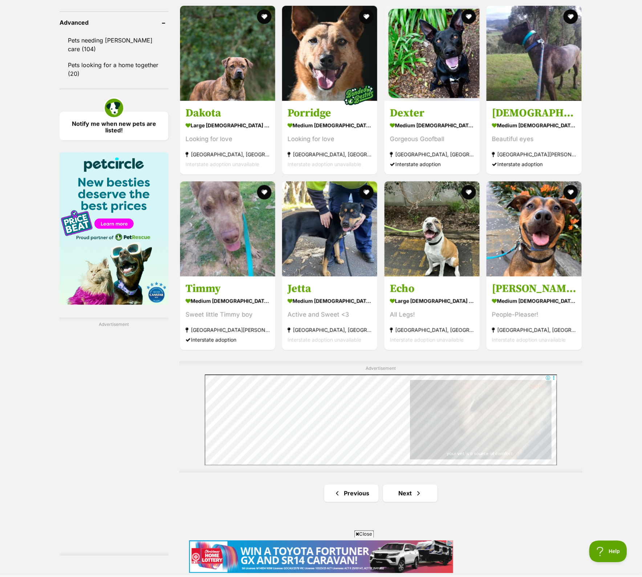
scroll to position [1225, 0]
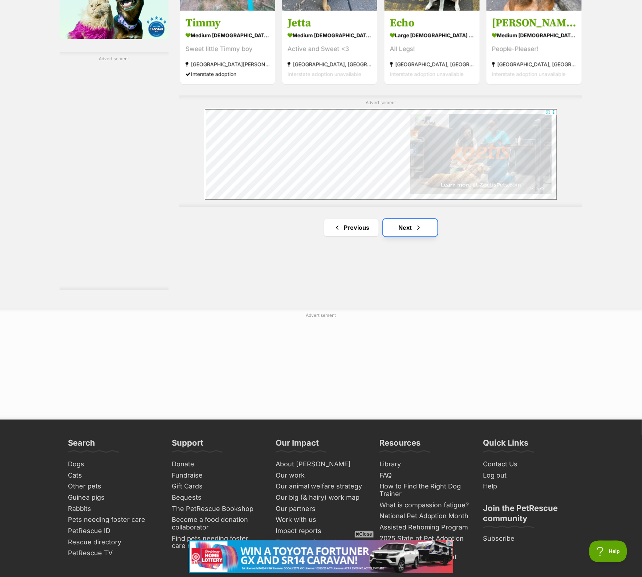
click at [387, 233] on link "Next" at bounding box center [410, 227] width 54 height 17
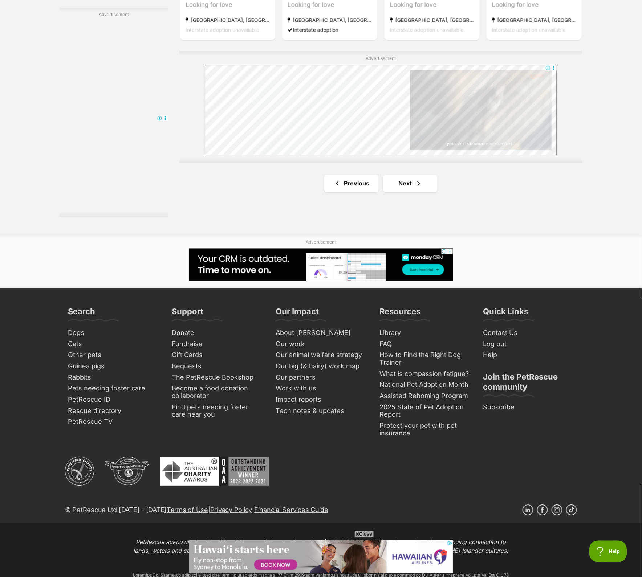
scroll to position [1270, 0]
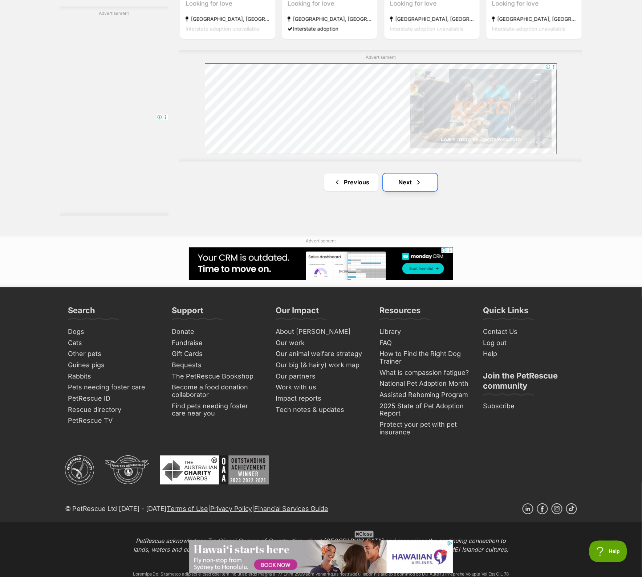
click at [412, 191] on link "Next" at bounding box center [410, 182] width 54 height 17
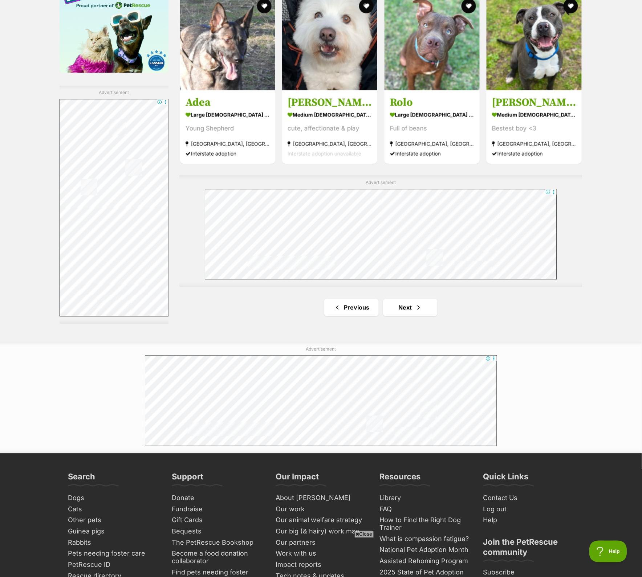
scroll to position [1406, 0]
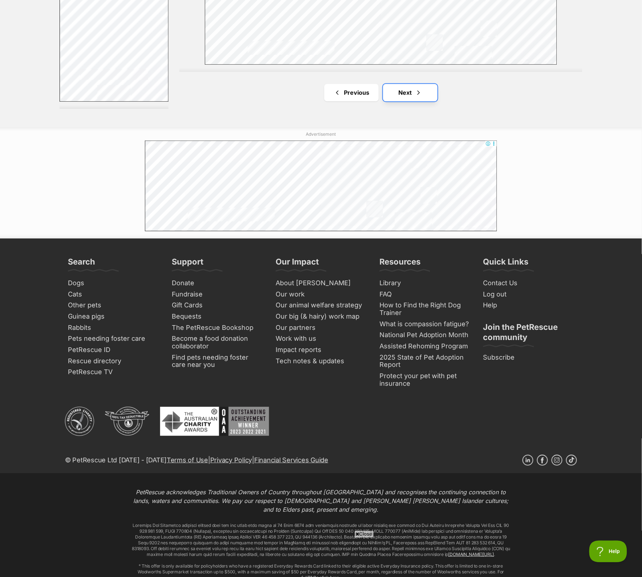
click at [416, 95] on span "Next page" at bounding box center [418, 92] width 7 height 9
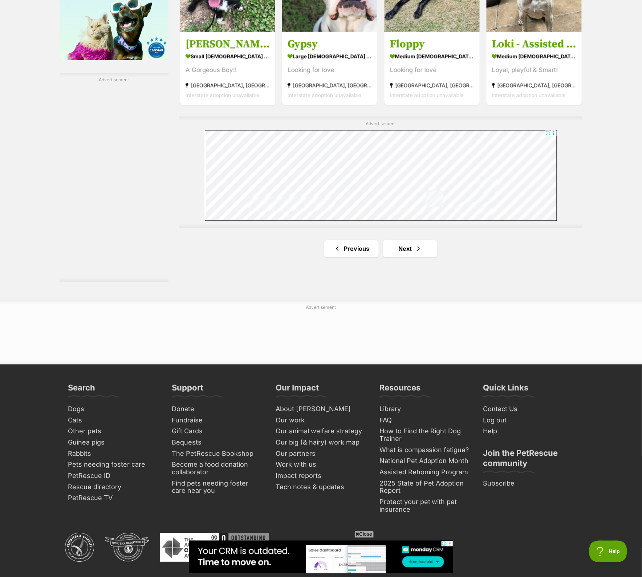
scroll to position [1225, 0]
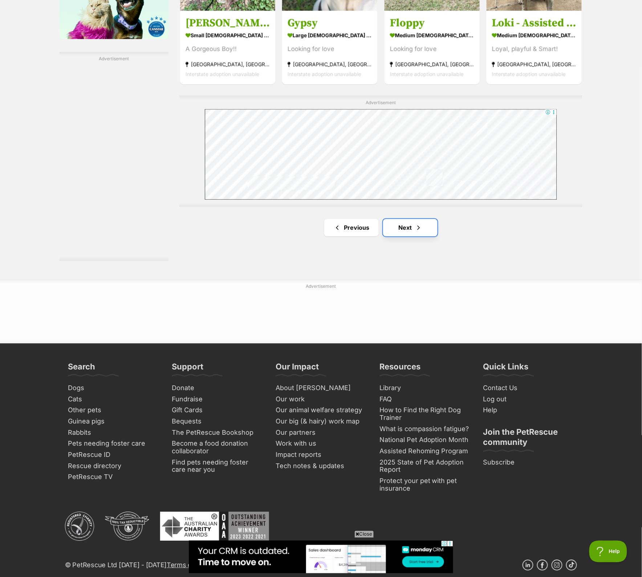
click at [400, 235] on link "Next" at bounding box center [410, 227] width 54 height 17
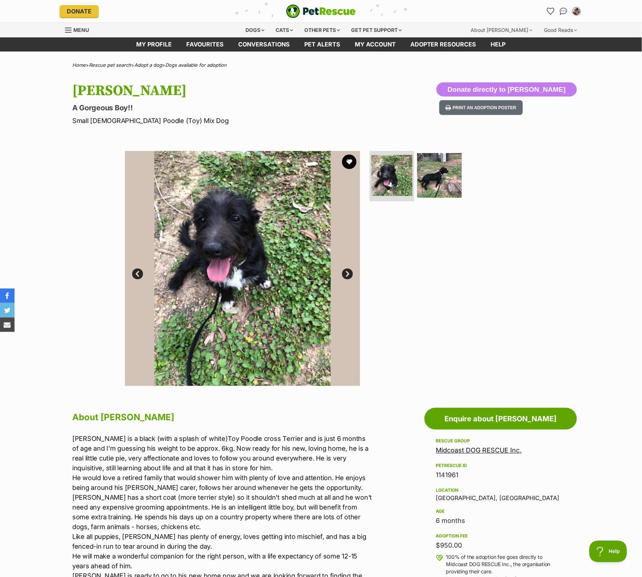
click at [349, 276] on link "Next" at bounding box center [347, 274] width 11 height 11
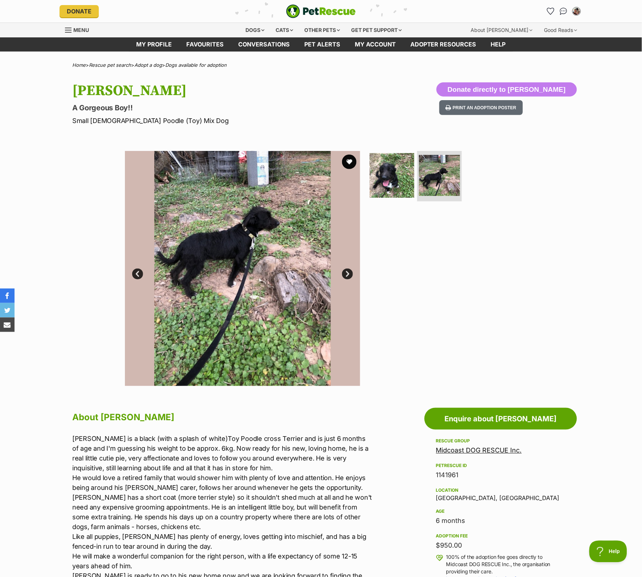
click at [141, 277] on link "Prev" at bounding box center [137, 274] width 11 height 11
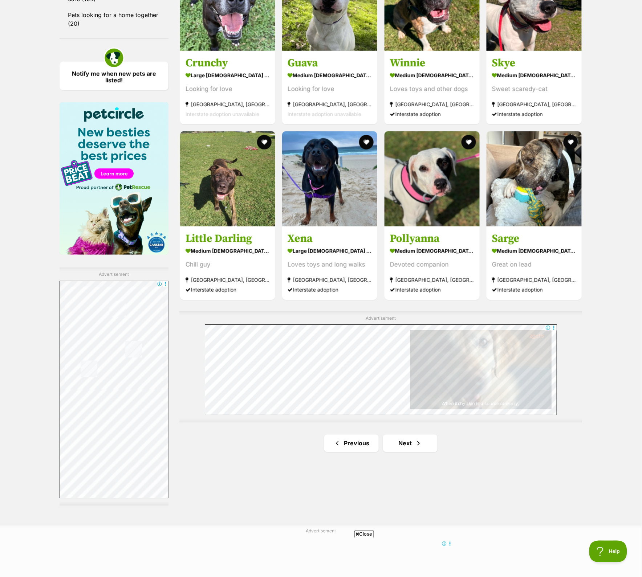
scroll to position [1134, 0]
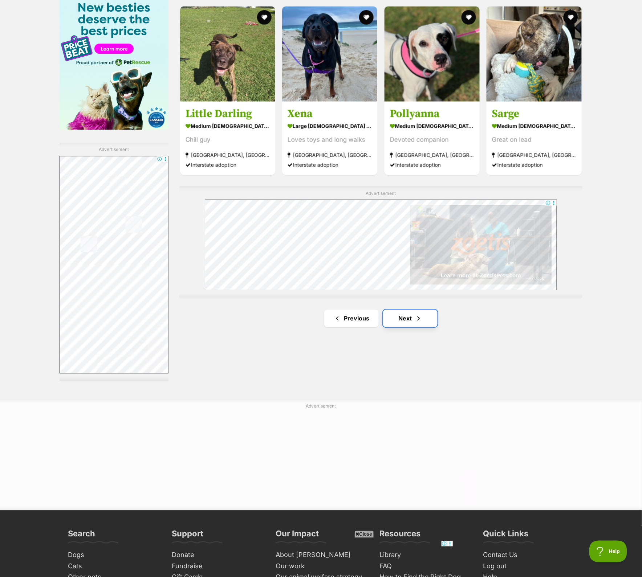
click at [419, 322] on span "Next page" at bounding box center [418, 318] width 7 height 9
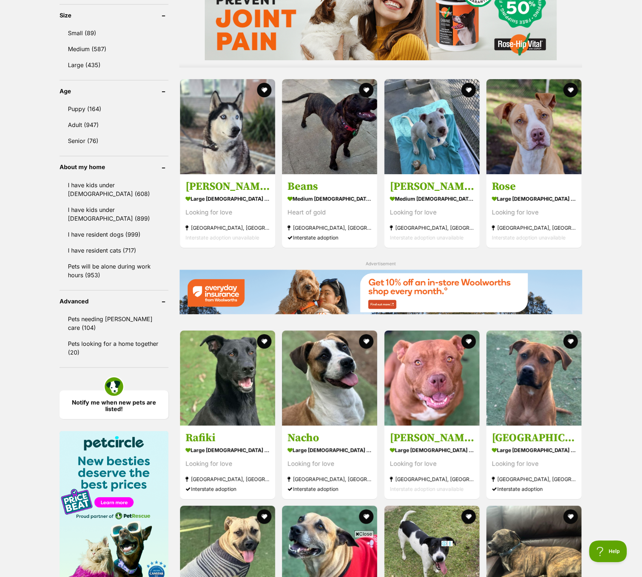
scroll to position [1089, 0]
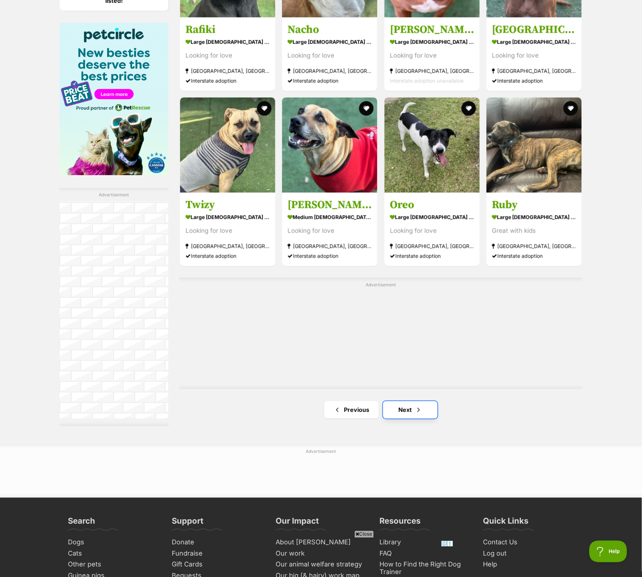
click at [405, 413] on link "Next" at bounding box center [410, 409] width 54 height 17
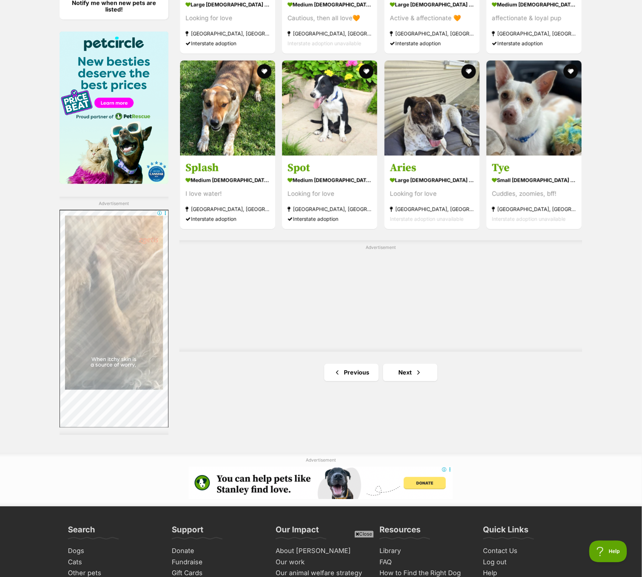
scroll to position [1134, 0]
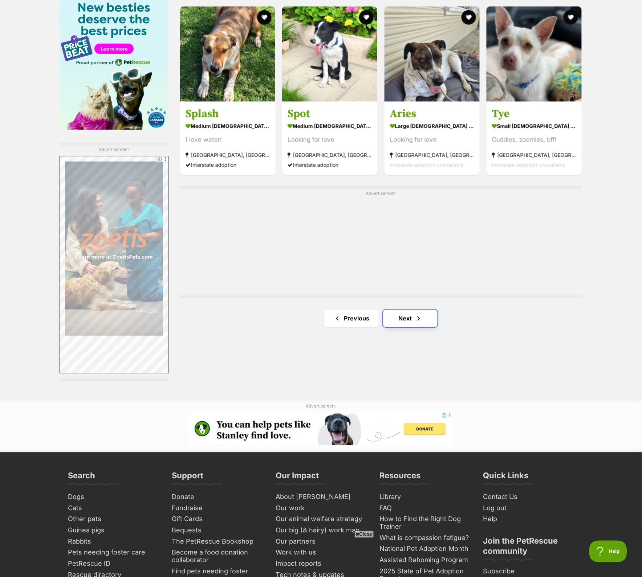
click at [406, 325] on link "Next" at bounding box center [410, 318] width 54 height 17
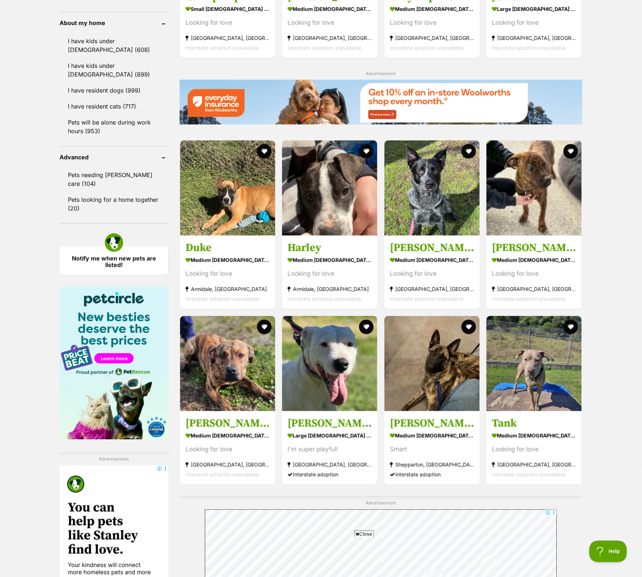
scroll to position [1134, 0]
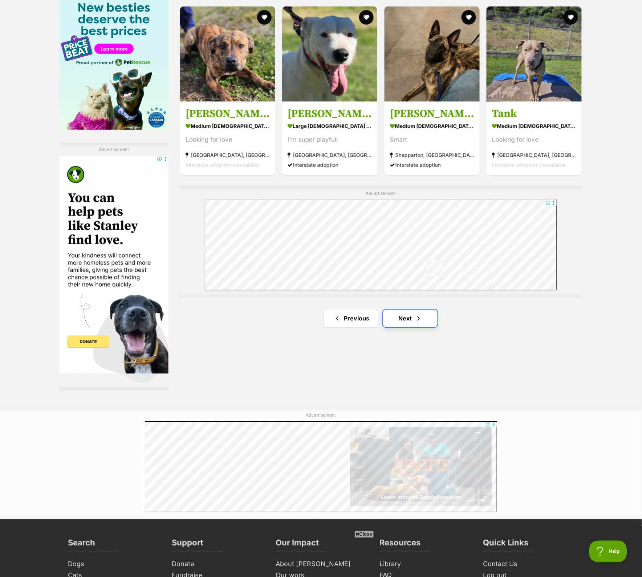
click at [406, 326] on link "Next" at bounding box center [410, 318] width 54 height 17
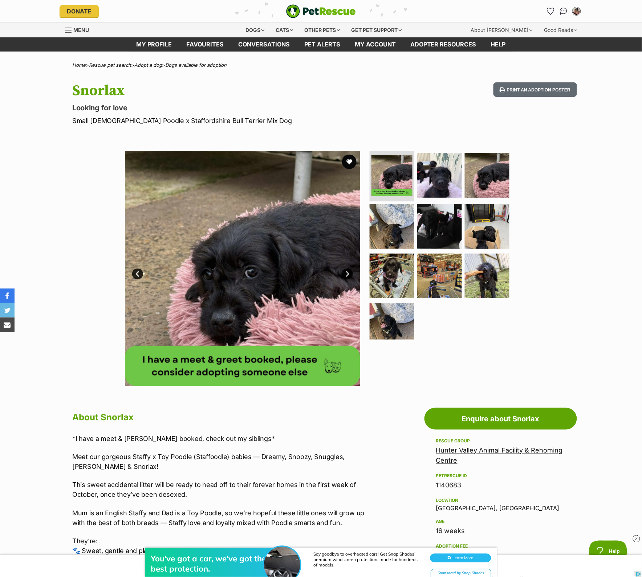
click at [345, 278] on link "Next" at bounding box center [347, 274] width 11 height 11
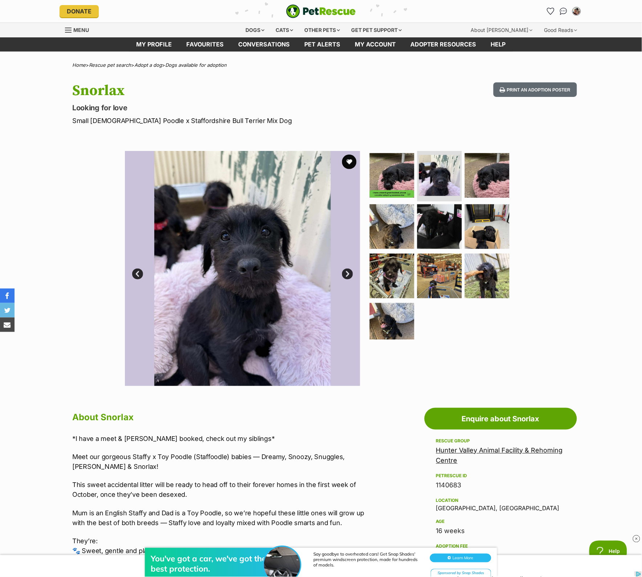
click at [345, 278] on link "Next" at bounding box center [347, 274] width 11 height 11
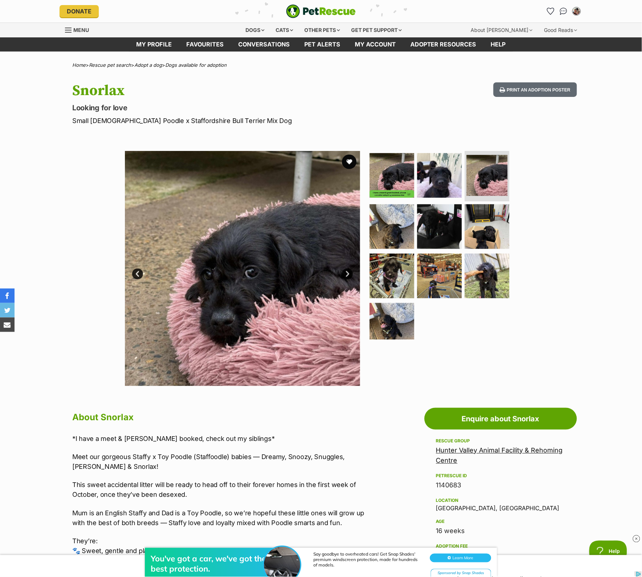
click at [345, 278] on link "Next" at bounding box center [347, 274] width 11 height 11
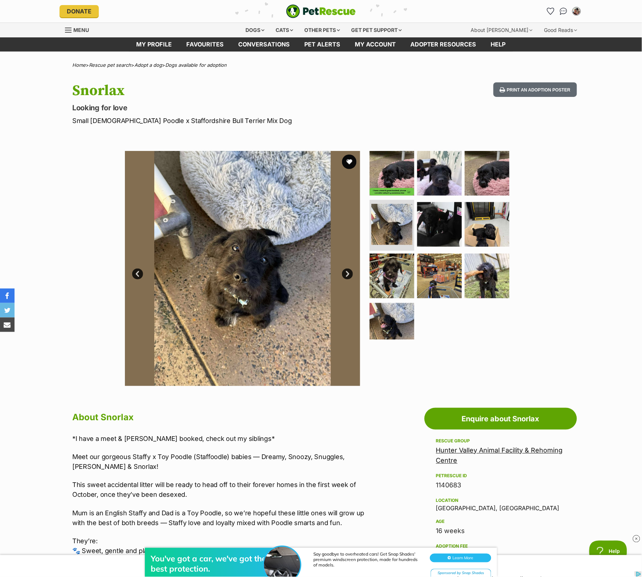
click at [345, 278] on link "Next" at bounding box center [347, 274] width 11 height 11
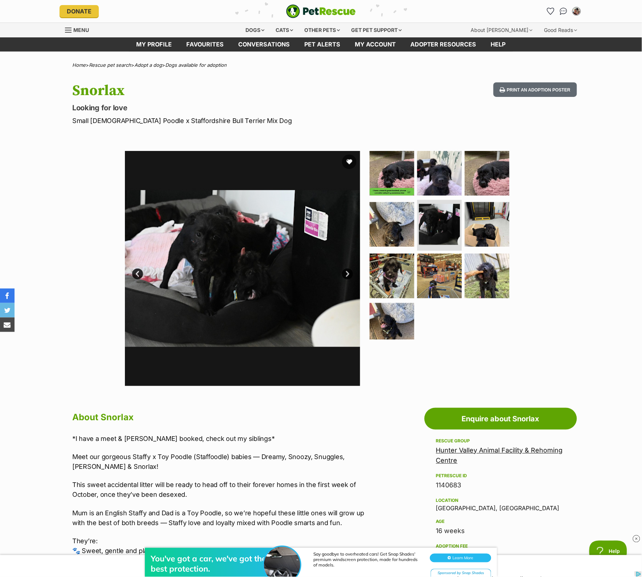
click at [345, 278] on link "Next" at bounding box center [347, 274] width 11 height 11
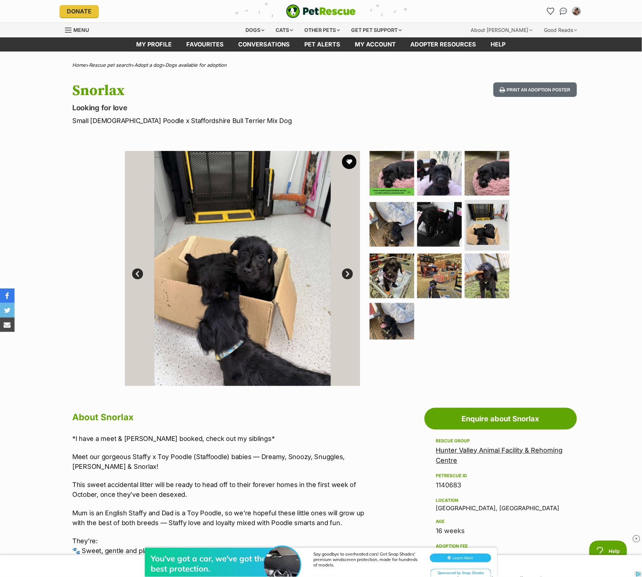
click at [345, 278] on link "Next" at bounding box center [347, 274] width 11 height 11
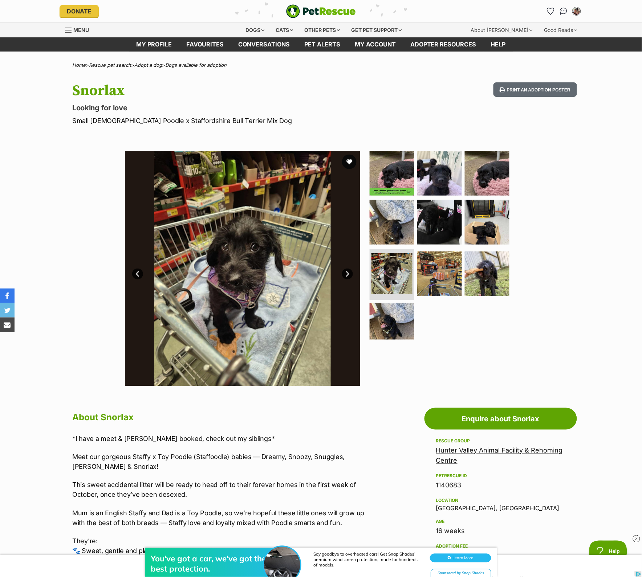
click at [345, 278] on link "Next" at bounding box center [347, 274] width 11 height 11
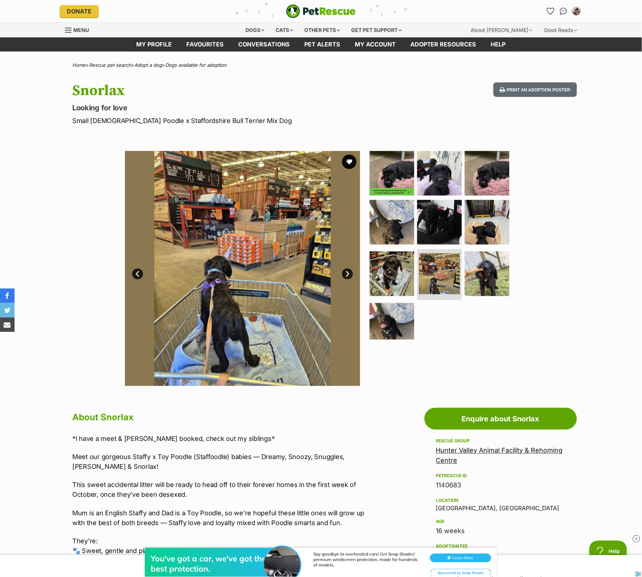
click at [345, 278] on link "Next" at bounding box center [347, 274] width 11 height 11
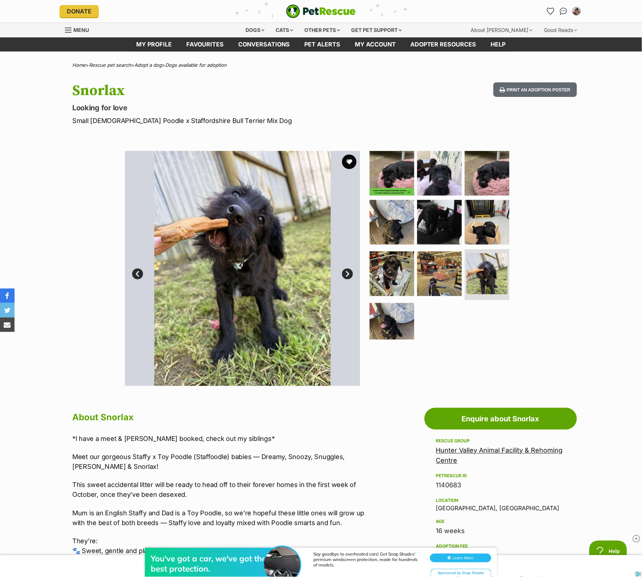
click at [345, 278] on link "Next" at bounding box center [347, 274] width 11 height 11
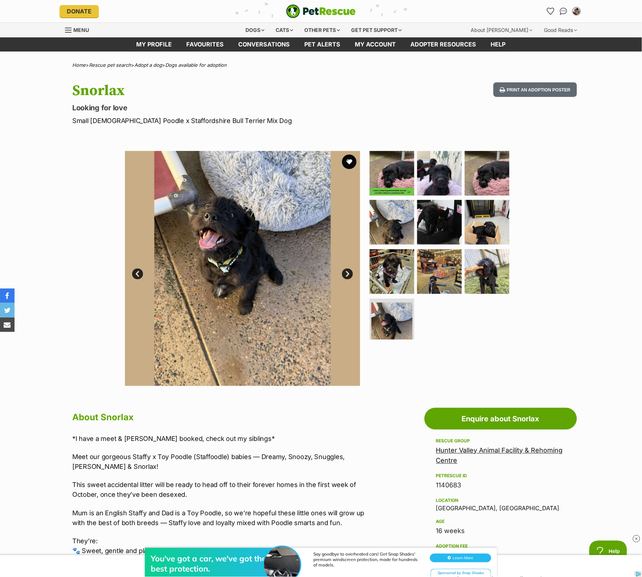
click at [345, 278] on link "Next" at bounding box center [347, 274] width 11 height 11
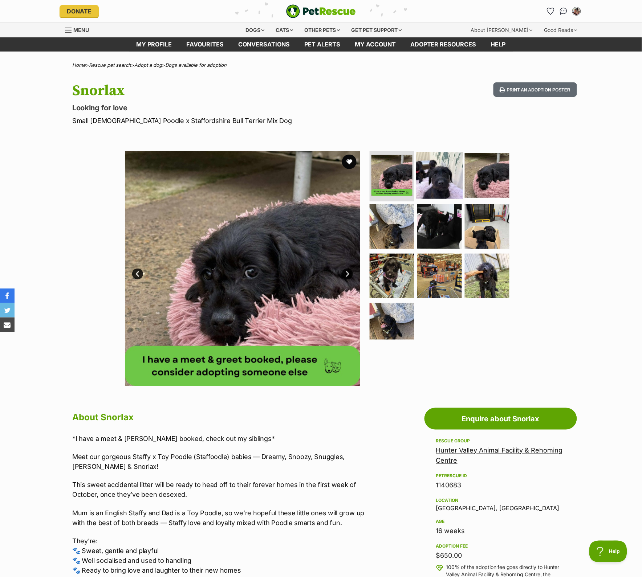
click at [443, 172] on img at bounding box center [439, 175] width 47 height 47
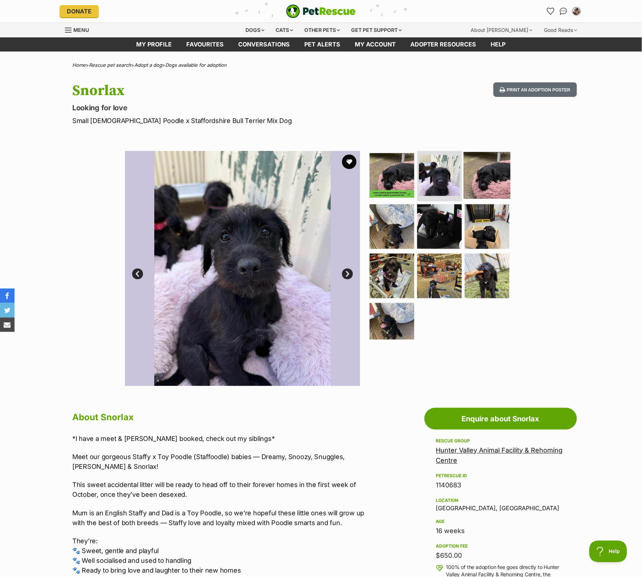
click at [503, 178] on img at bounding box center [486, 175] width 47 height 47
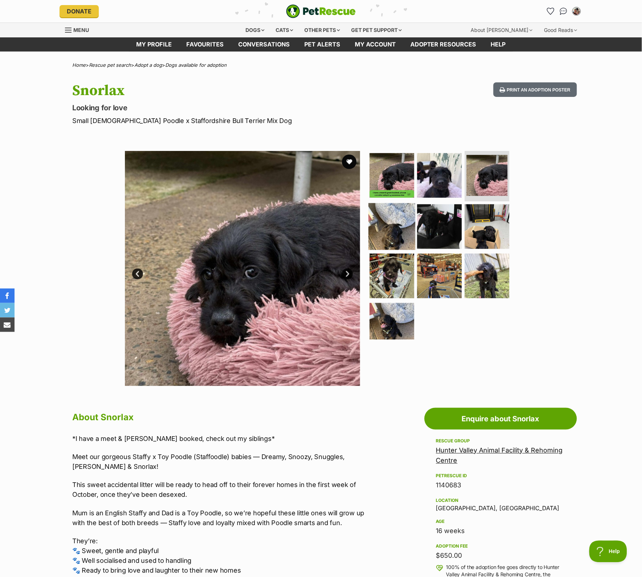
click at [403, 224] on img at bounding box center [391, 226] width 47 height 47
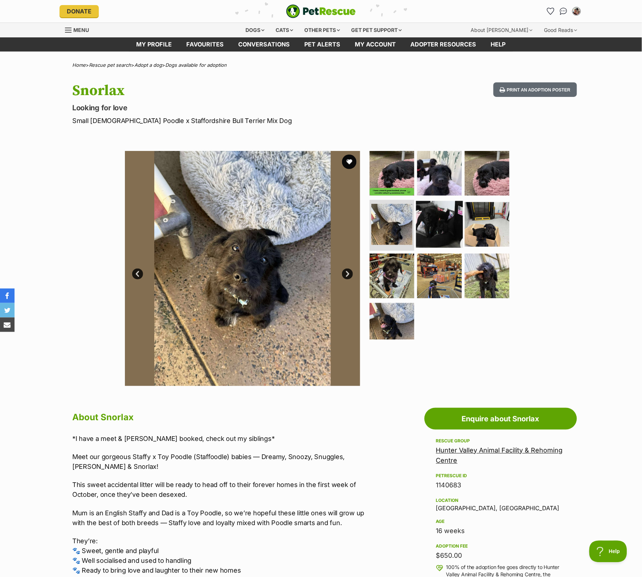
click at [431, 224] on img at bounding box center [439, 224] width 47 height 47
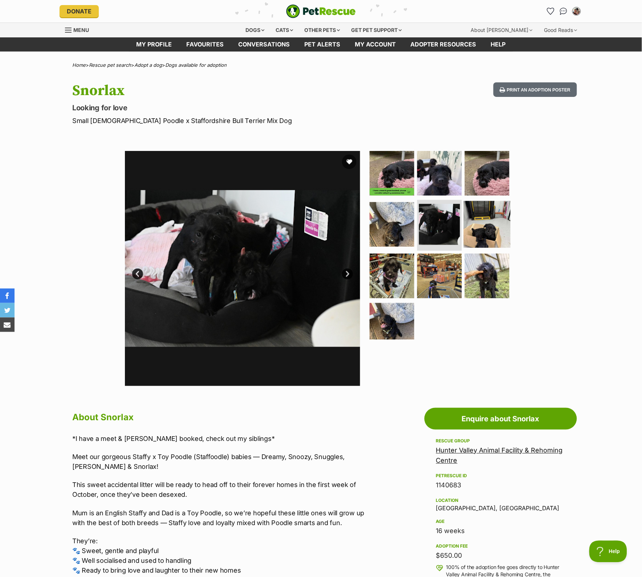
click at [476, 221] on img at bounding box center [486, 224] width 47 height 47
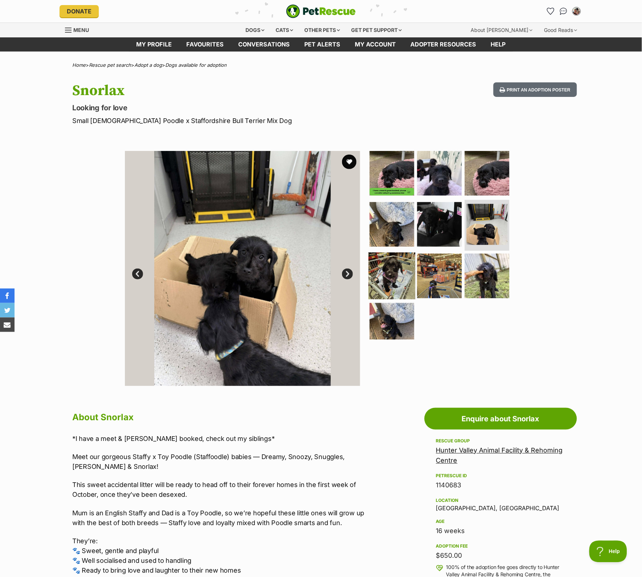
click at [389, 279] on img at bounding box center [391, 276] width 47 height 47
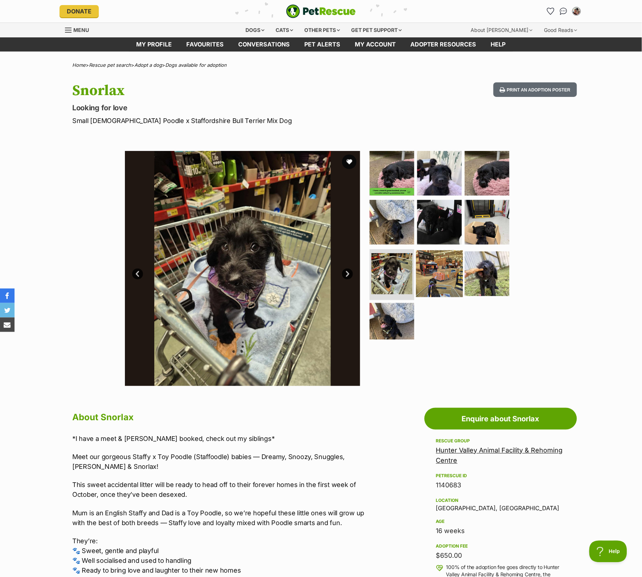
click at [426, 274] on img at bounding box center [439, 273] width 47 height 47
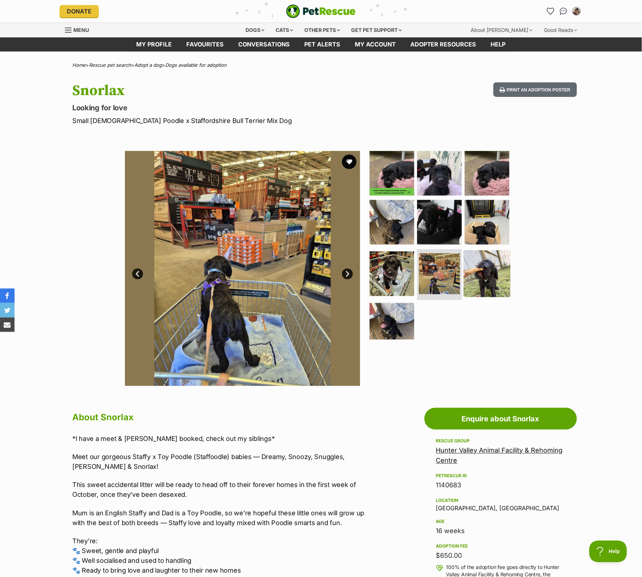
click at [480, 270] on img at bounding box center [486, 273] width 47 height 47
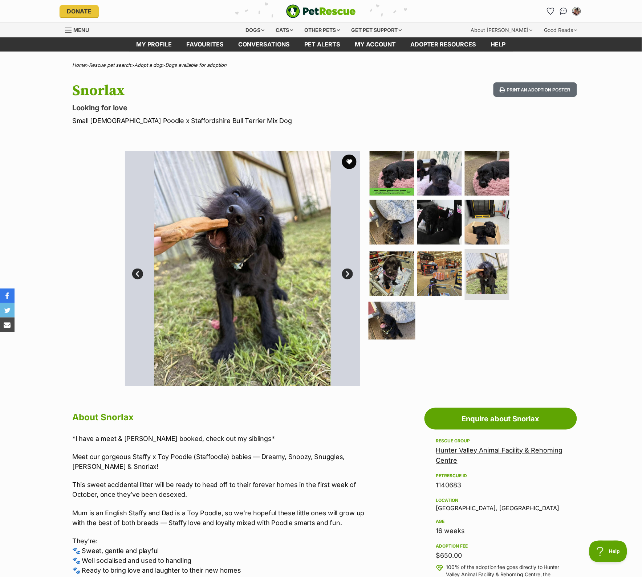
click at [384, 318] on img at bounding box center [391, 325] width 47 height 47
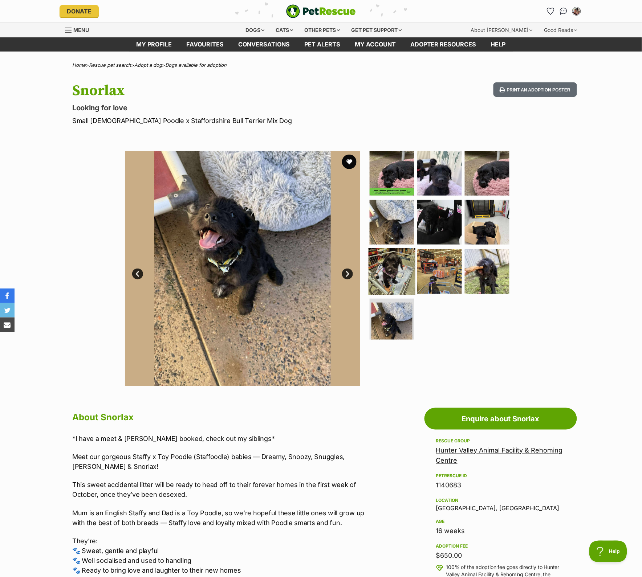
click at [391, 280] on img at bounding box center [391, 271] width 47 height 47
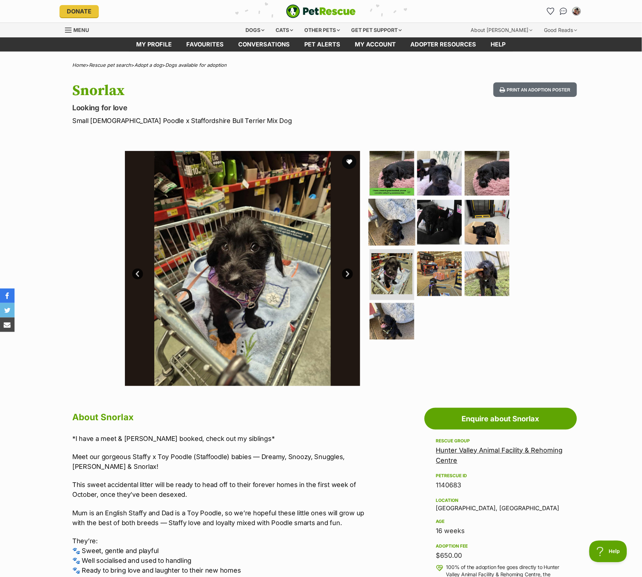
click at [398, 222] on img at bounding box center [391, 222] width 47 height 47
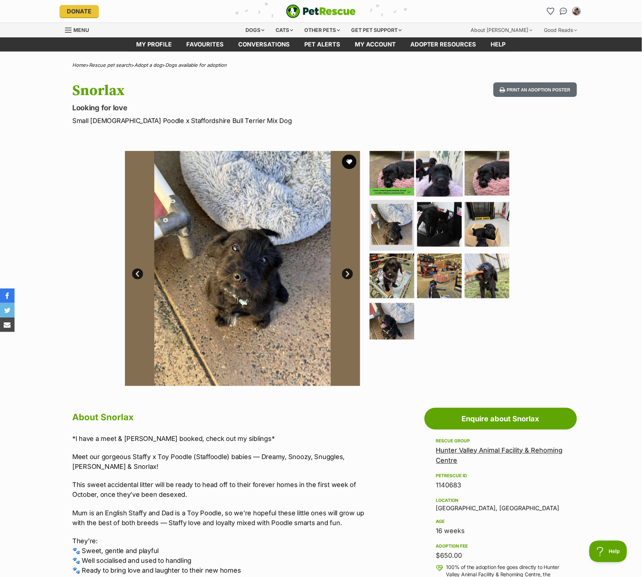
click at [437, 175] on img at bounding box center [439, 173] width 47 height 47
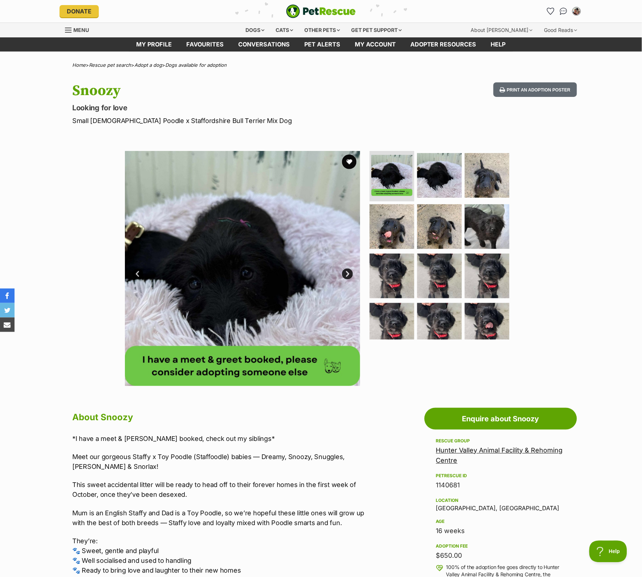
click at [349, 274] on link "Next" at bounding box center [347, 274] width 11 height 11
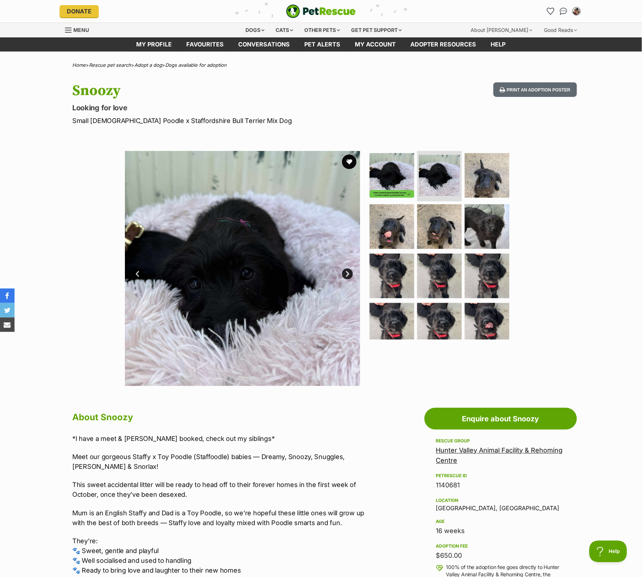
click at [349, 274] on link "Next" at bounding box center [347, 274] width 11 height 11
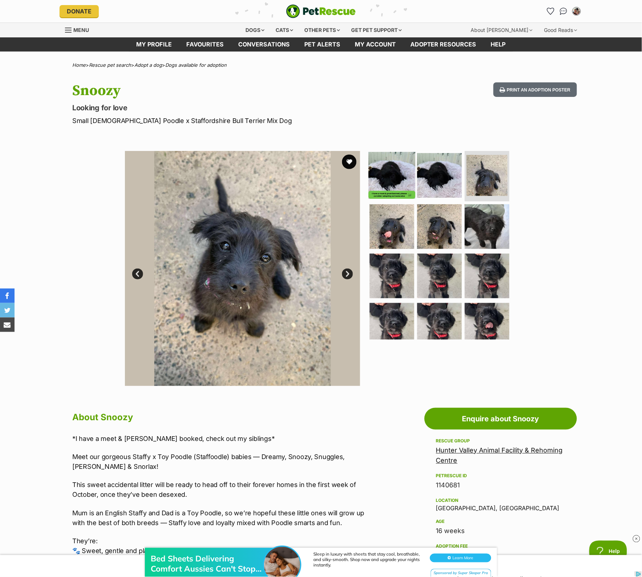
click at [391, 175] on img at bounding box center [391, 175] width 47 height 47
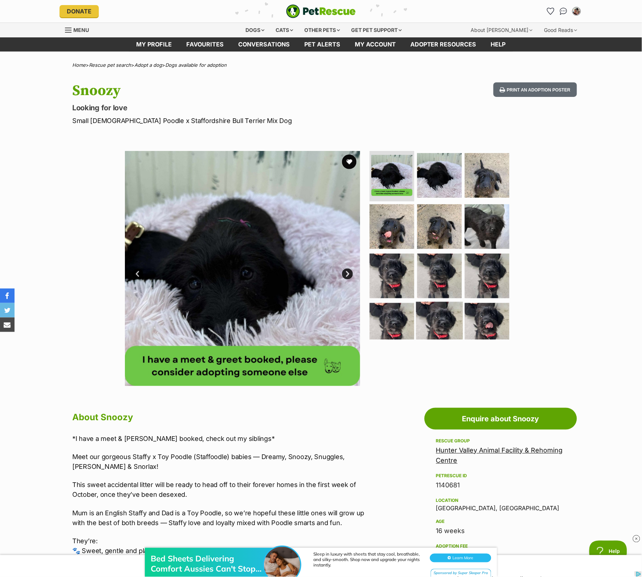
click at [449, 311] on img at bounding box center [439, 325] width 47 height 47
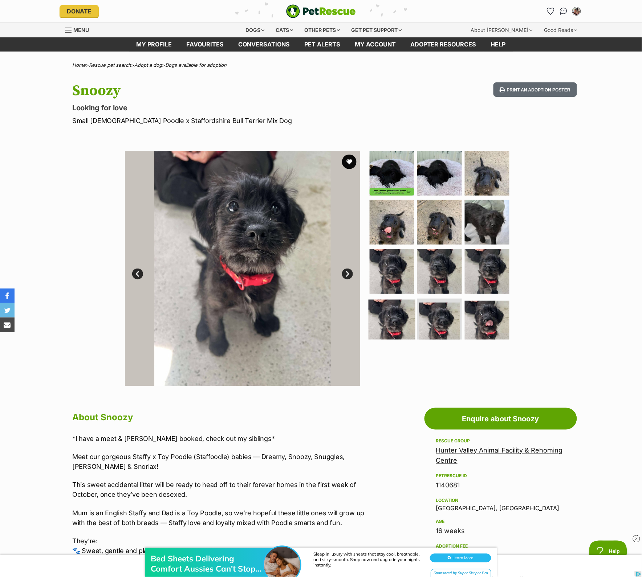
click at [387, 314] on img at bounding box center [391, 323] width 47 height 47
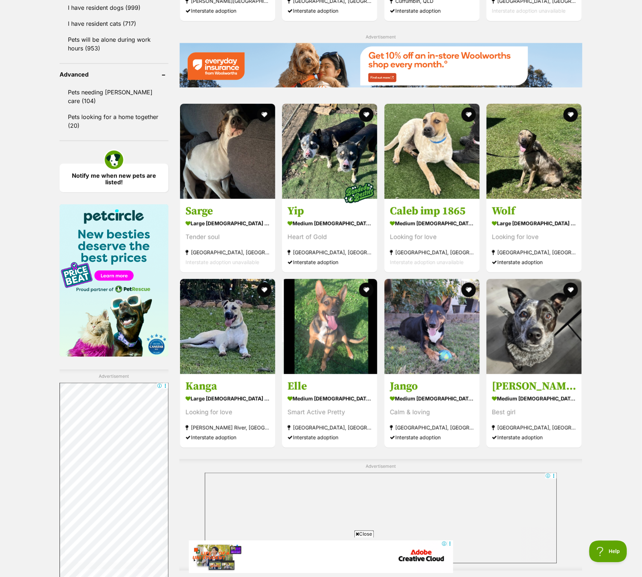
scroll to position [1134, 0]
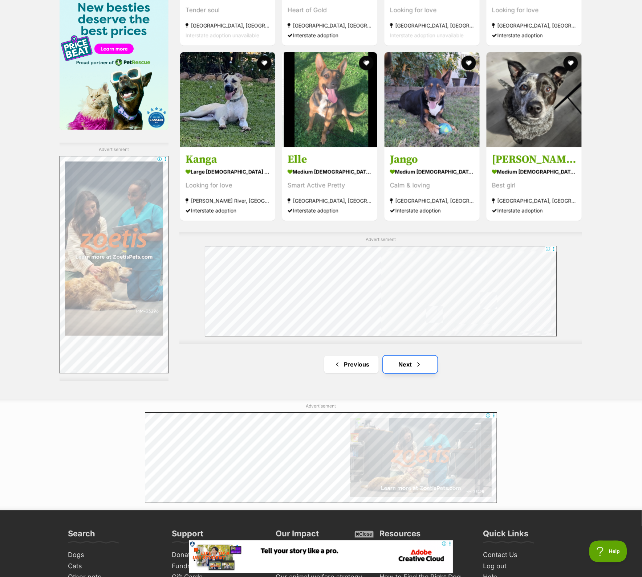
click at [412, 371] on link "Next" at bounding box center [410, 364] width 54 height 17
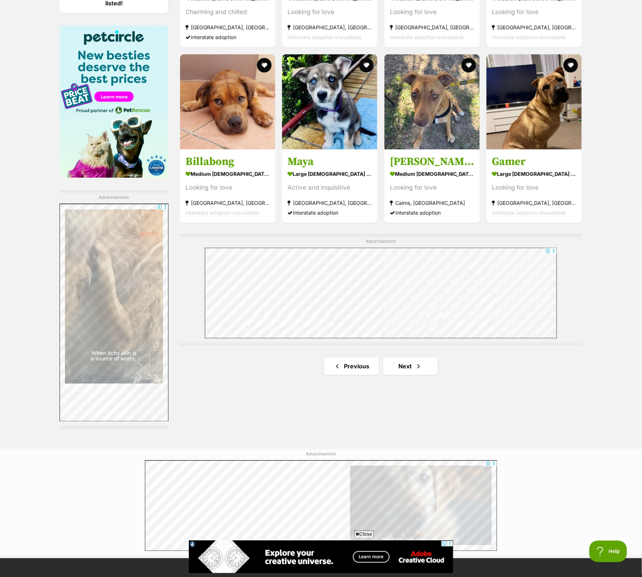
scroll to position [1089, 0]
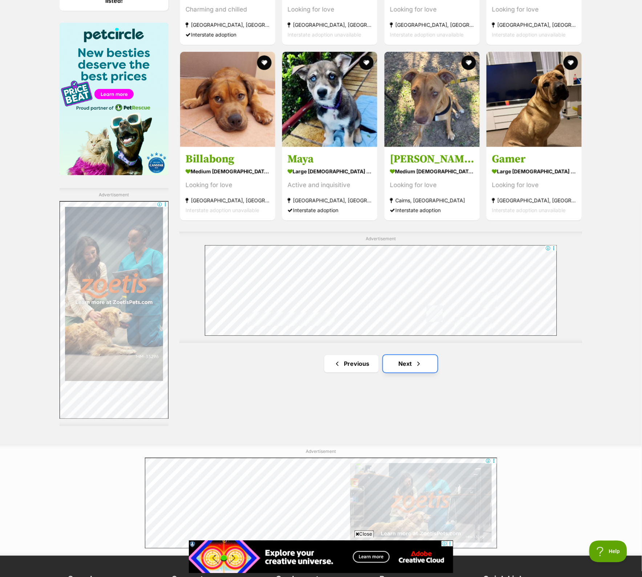
click at [403, 369] on link "Next" at bounding box center [410, 363] width 54 height 17
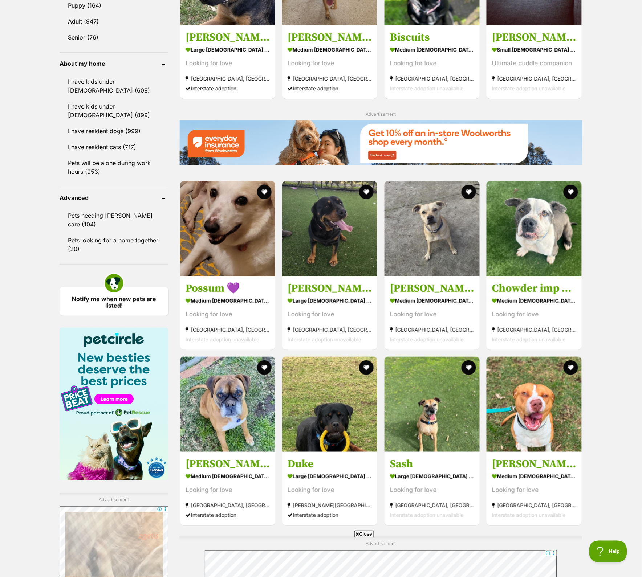
scroll to position [1043, 0]
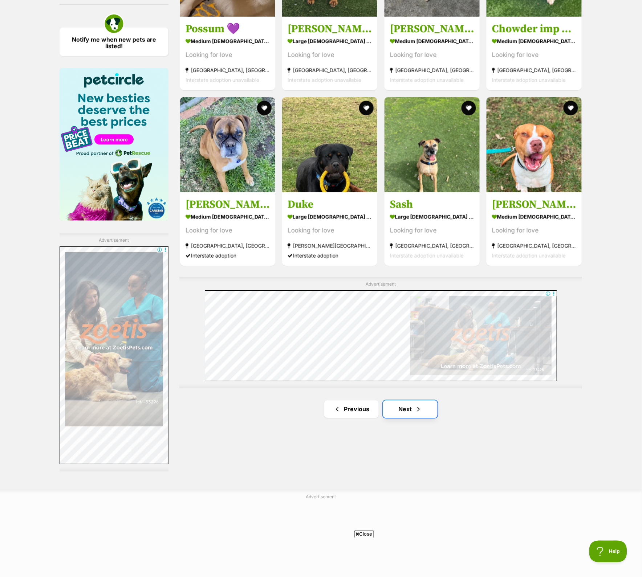
click at [386, 418] on link "Next" at bounding box center [410, 409] width 54 height 17
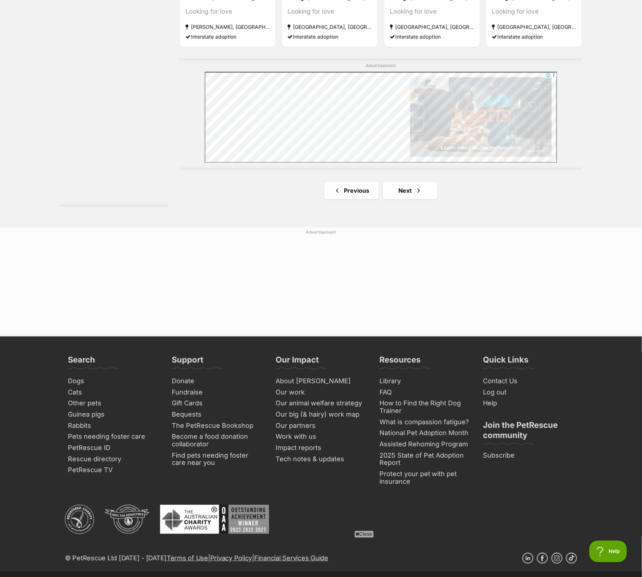
scroll to position [1315, 0]
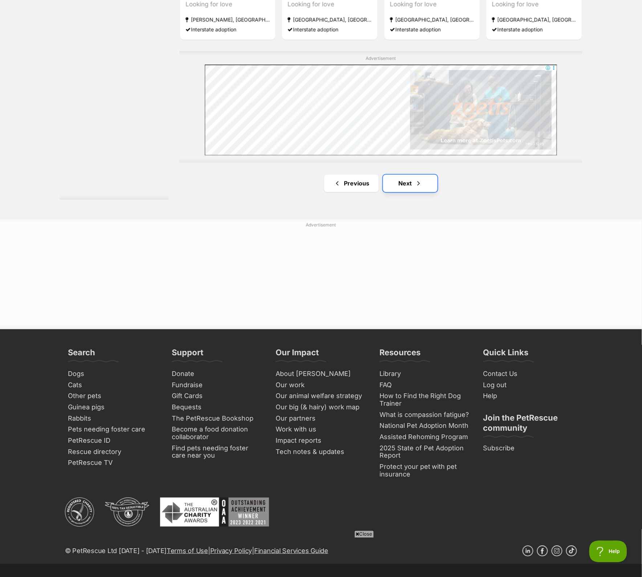
click at [396, 192] on link "Next" at bounding box center [410, 183] width 54 height 17
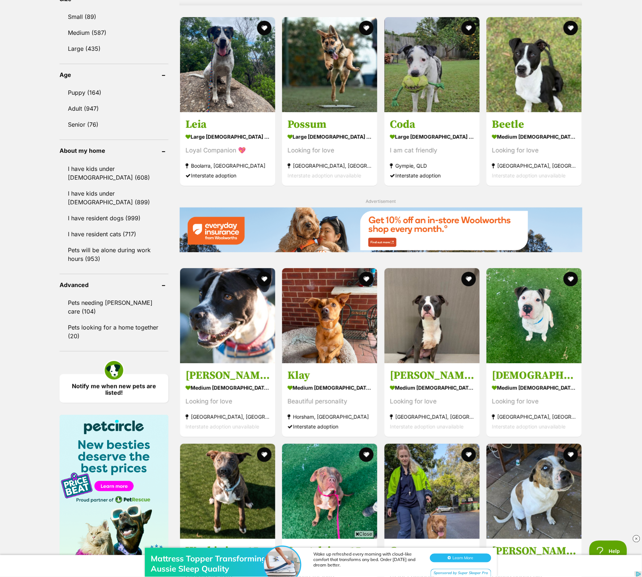
scroll to position [998, 0]
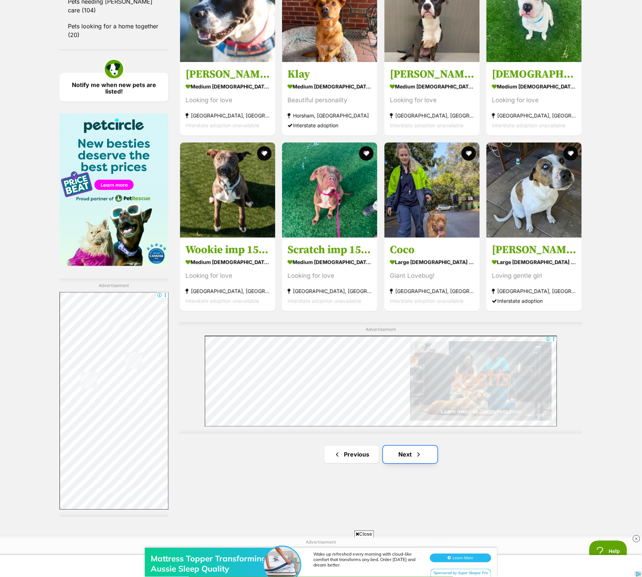
click at [397, 455] on link "Next" at bounding box center [410, 454] width 54 height 17
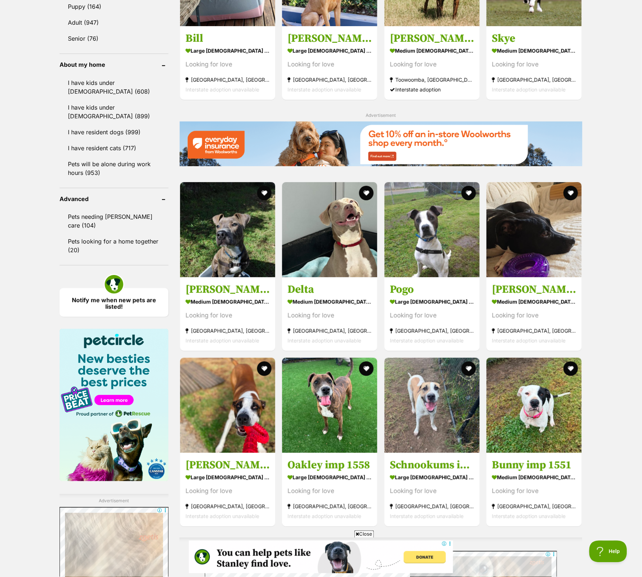
scroll to position [1043, 0]
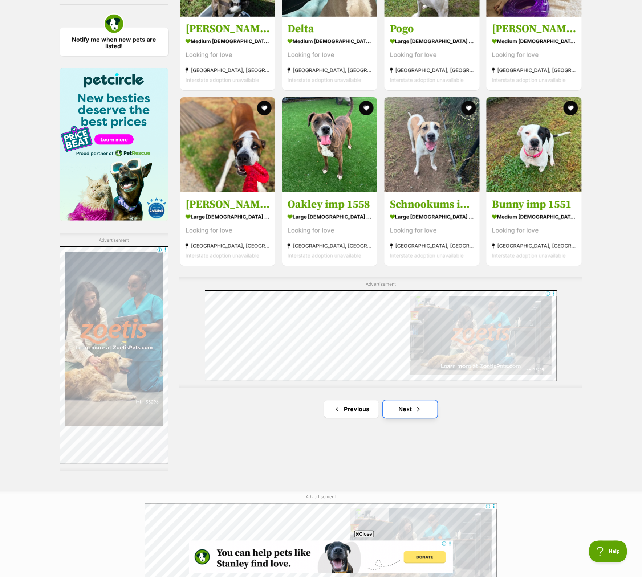
click at [407, 410] on link "Next" at bounding box center [410, 409] width 54 height 17
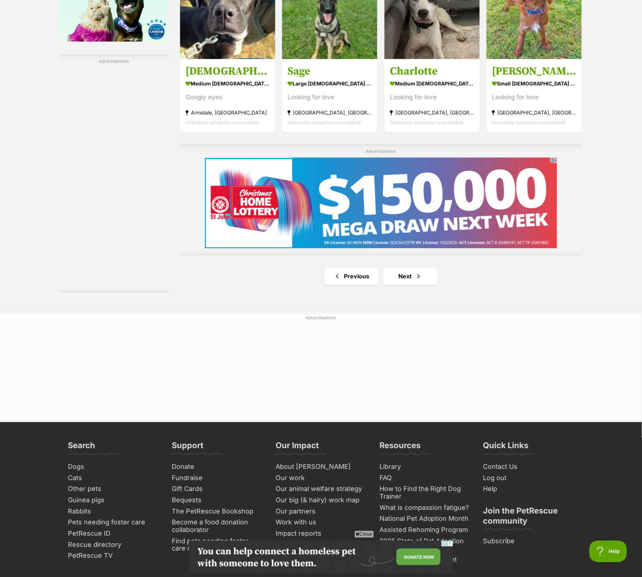
scroll to position [1225, 0]
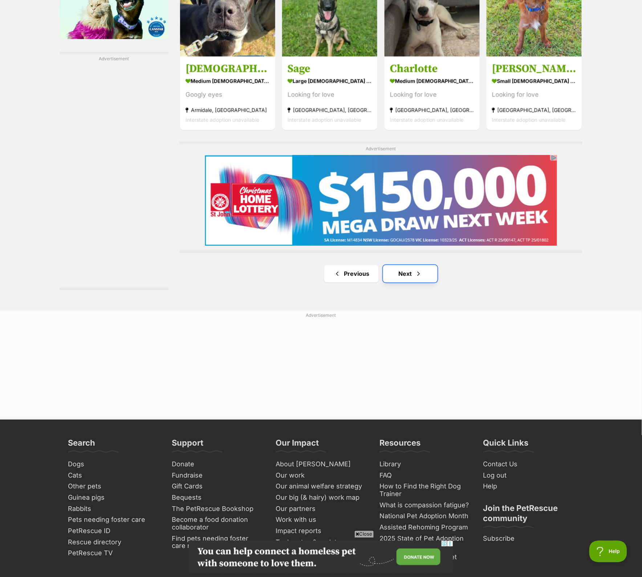
click at [401, 281] on link "Next" at bounding box center [410, 273] width 54 height 17
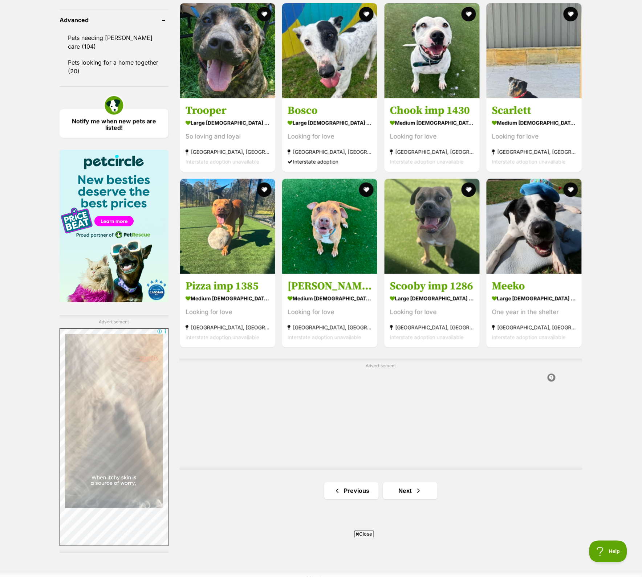
scroll to position [1043, 0]
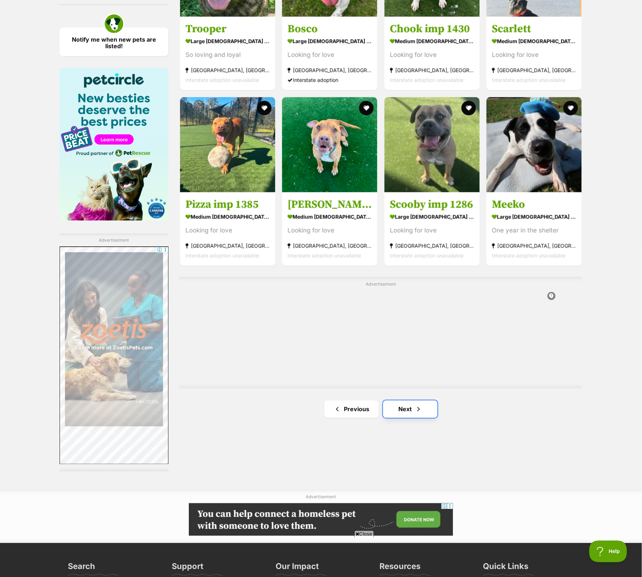
click at [406, 415] on link "Next" at bounding box center [410, 409] width 54 height 17
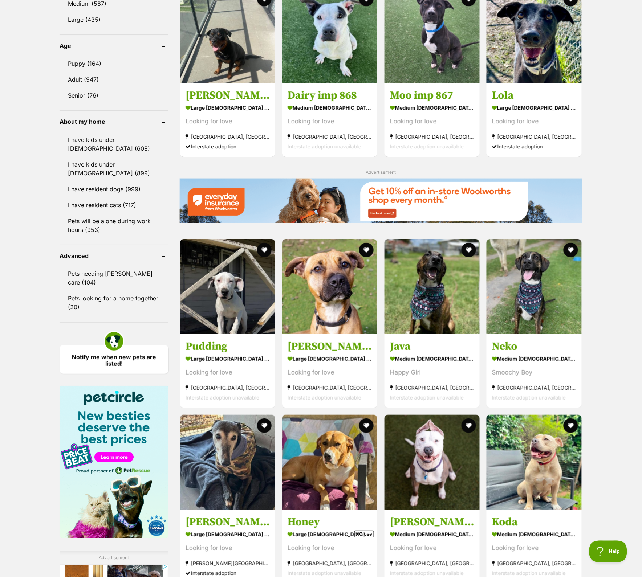
scroll to position [998, 0]
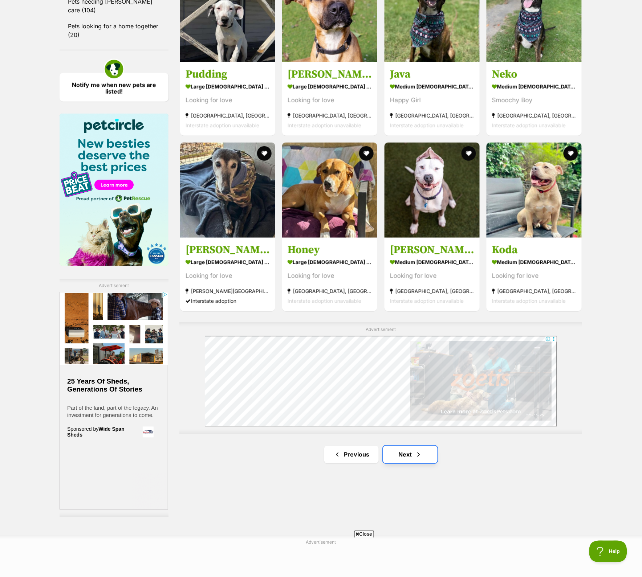
click at [415, 459] on span "Next page" at bounding box center [418, 454] width 7 height 9
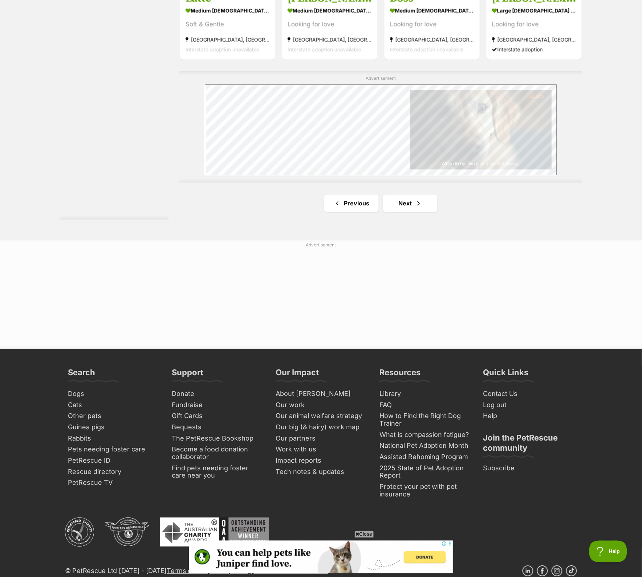
scroll to position [1406, 0]
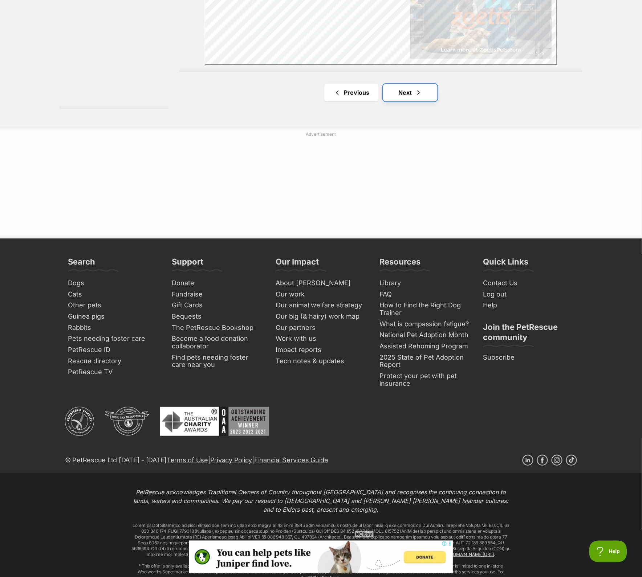
click at [417, 92] on span "Next page" at bounding box center [418, 92] width 7 height 9
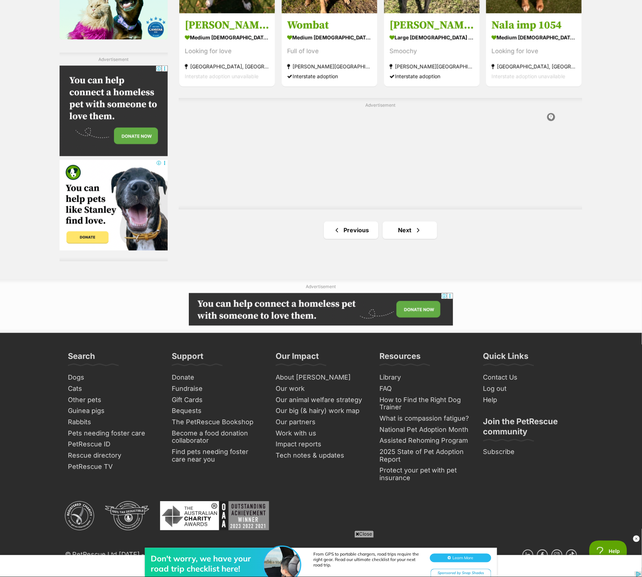
scroll to position [1225, 0]
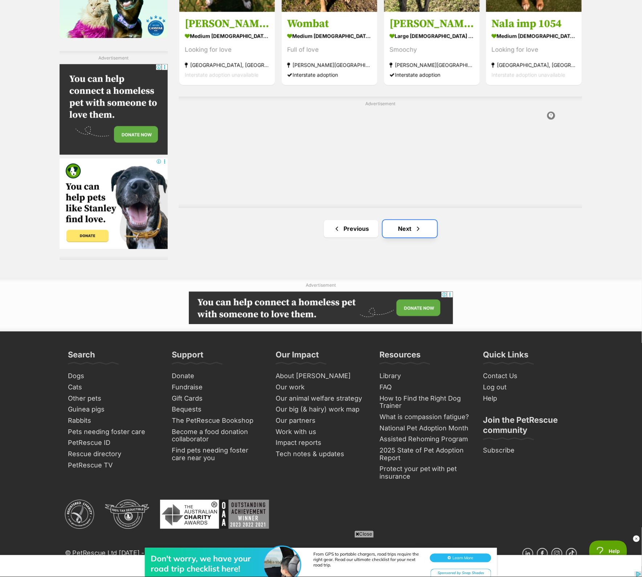
click at [415, 233] on span "Next page" at bounding box center [417, 229] width 7 height 9
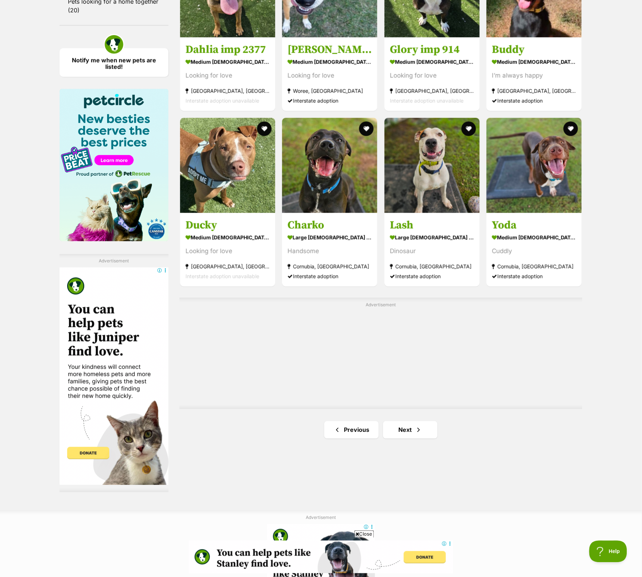
scroll to position [1043, 0]
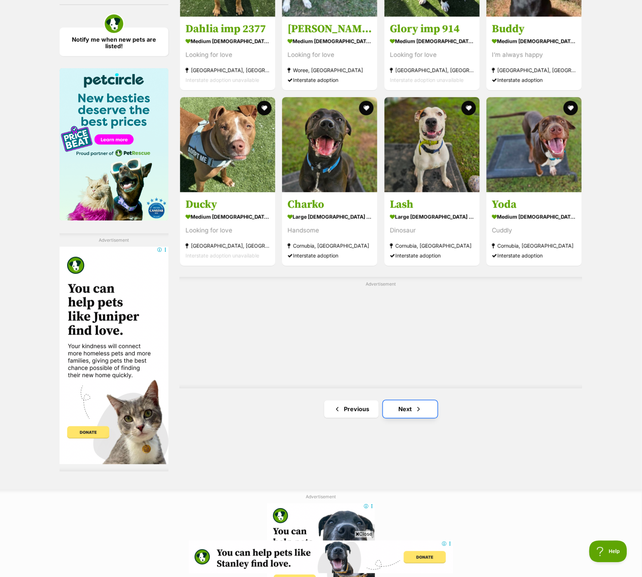
click at [412, 406] on link "Next" at bounding box center [410, 409] width 54 height 17
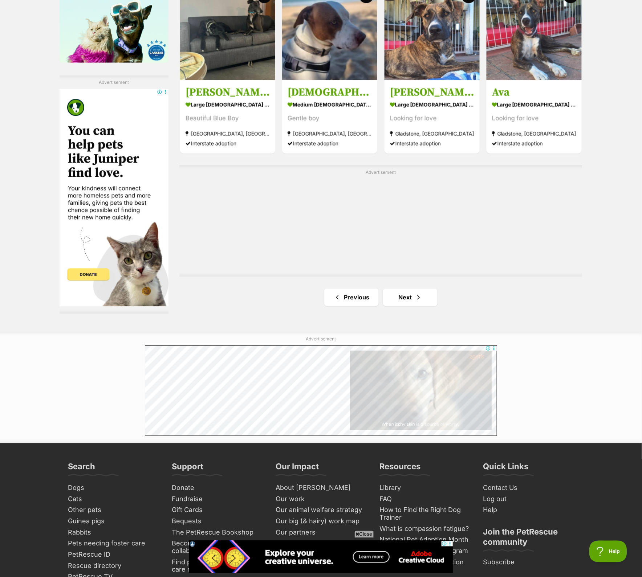
scroll to position [1315, 0]
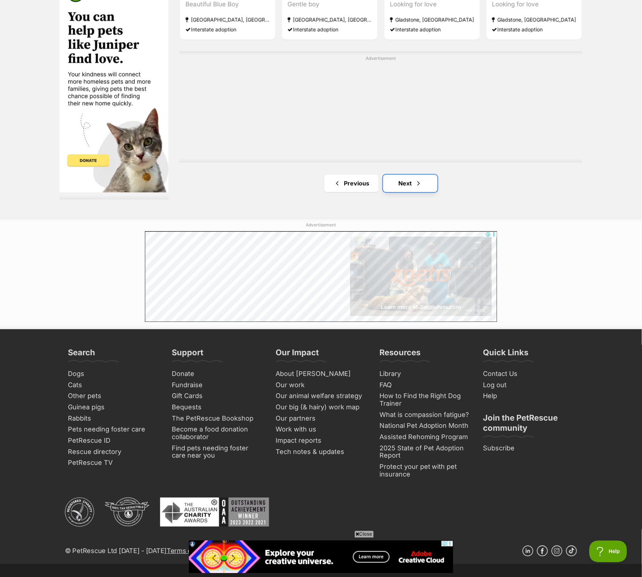
click at [426, 188] on link "Next" at bounding box center [410, 183] width 54 height 17
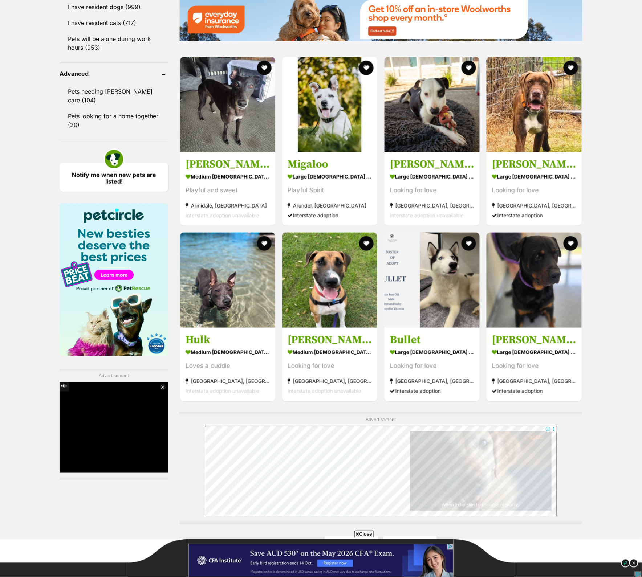
scroll to position [1179, 0]
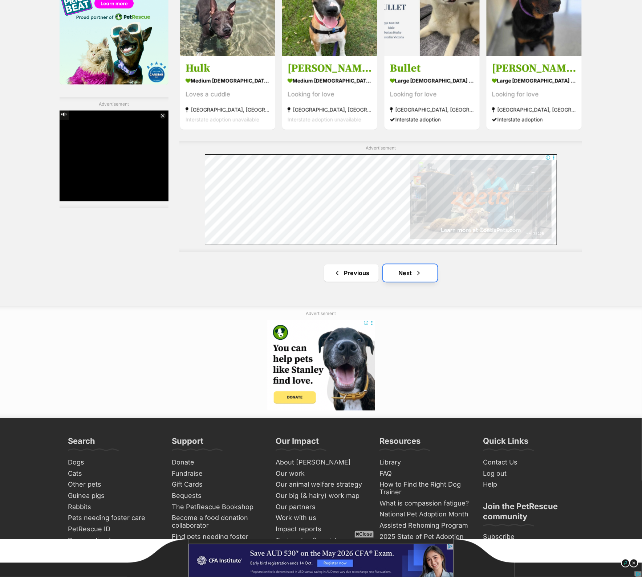
click at [406, 280] on link "Next" at bounding box center [410, 273] width 54 height 17
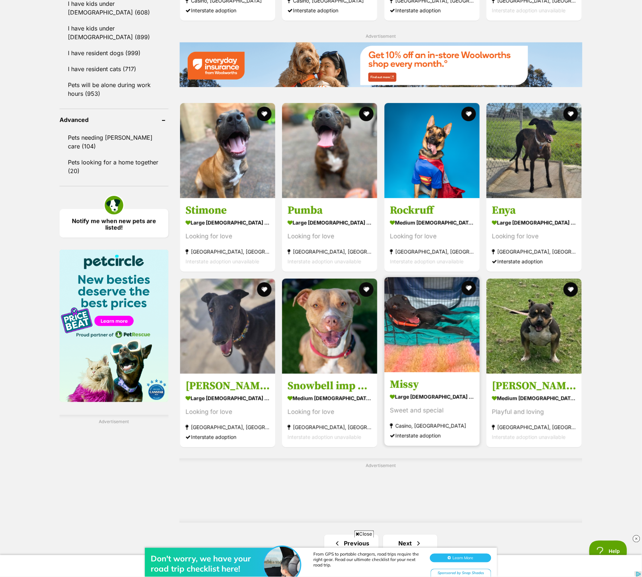
scroll to position [1134, 0]
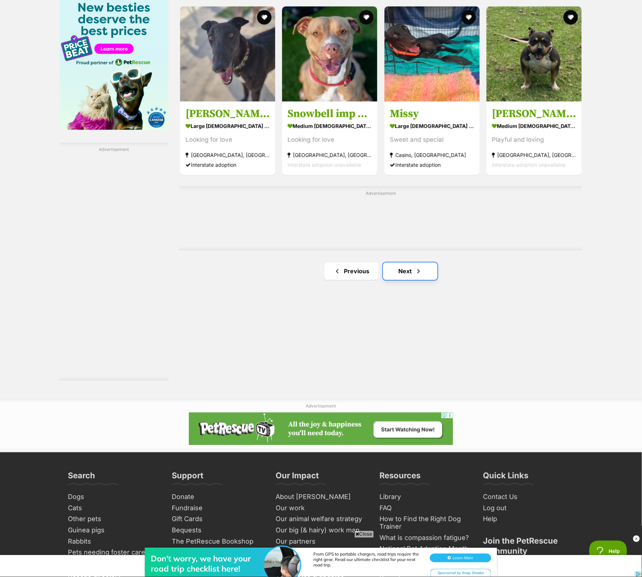
click at [410, 280] on link "Next" at bounding box center [410, 271] width 54 height 17
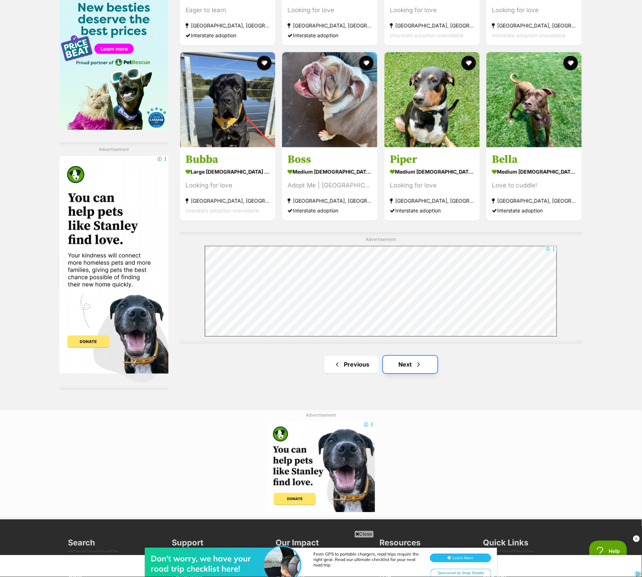
click at [401, 363] on link "Next" at bounding box center [410, 364] width 54 height 17
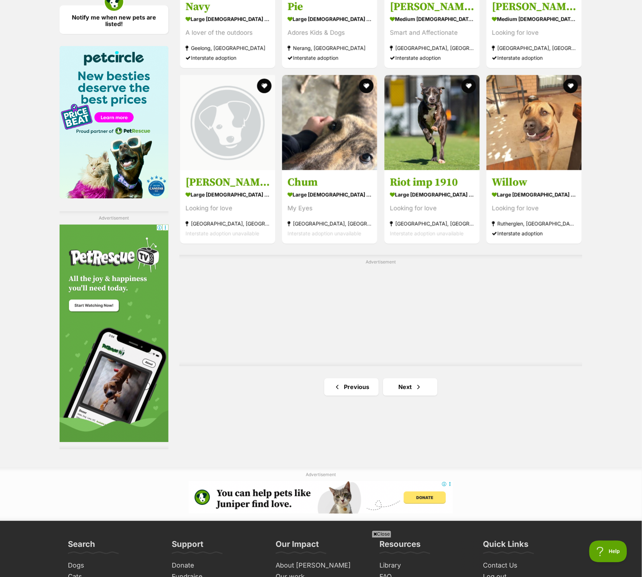
scroll to position [1134, 0]
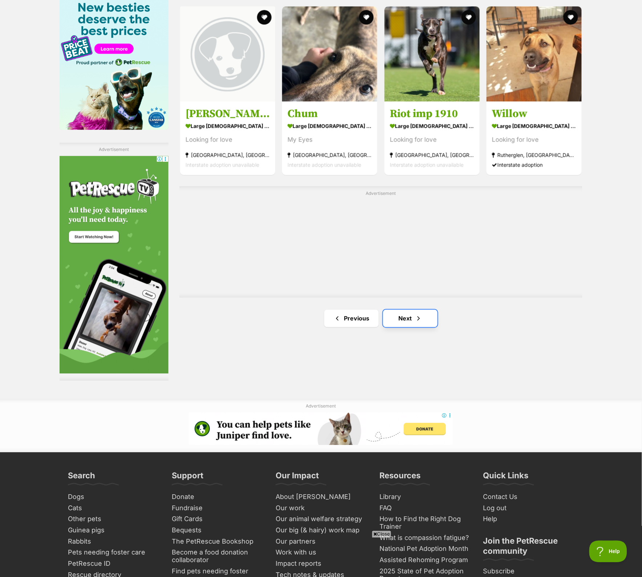
click at [416, 323] on span "Next page" at bounding box center [418, 318] width 7 height 9
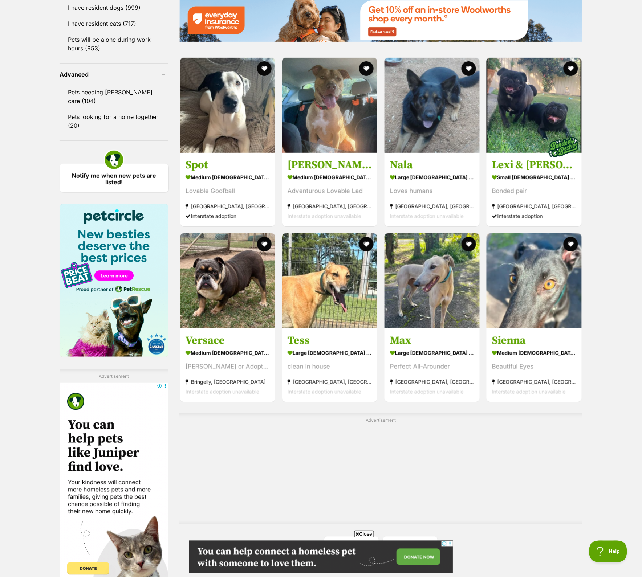
scroll to position [1270, 0]
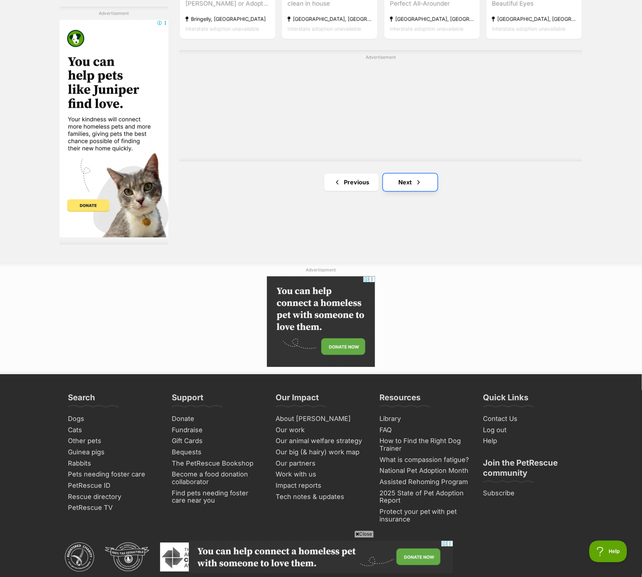
click at [403, 188] on link "Next" at bounding box center [410, 182] width 54 height 17
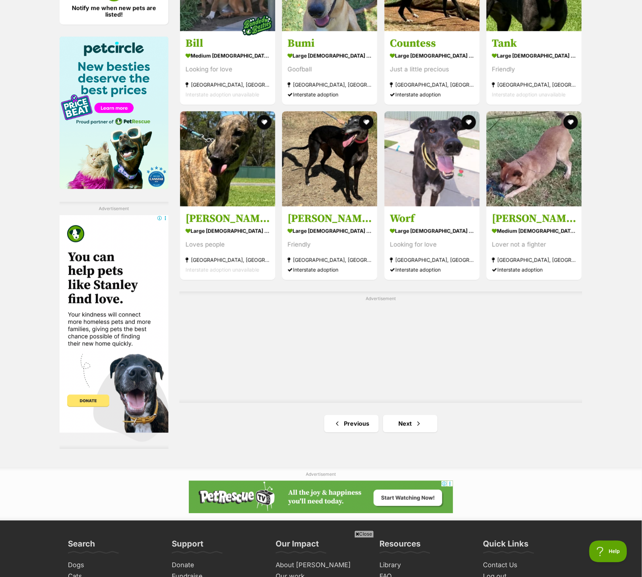
scroll to position [1179, 0]
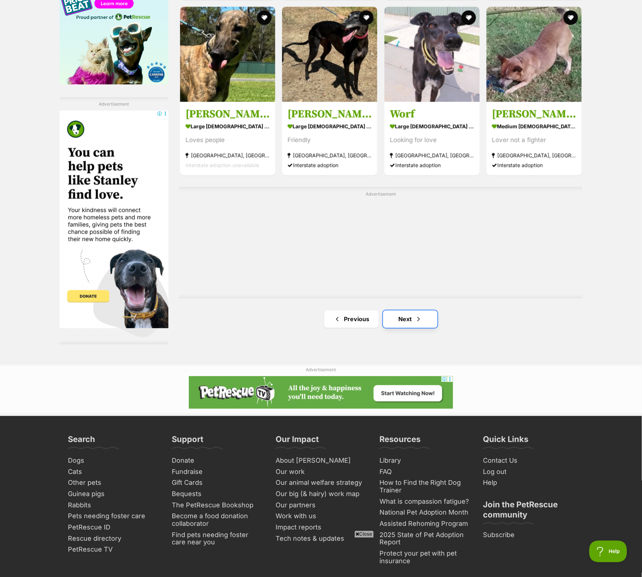
click at [397, 319] on link "Next" at bounding box center [410, 319] width 54 height 17
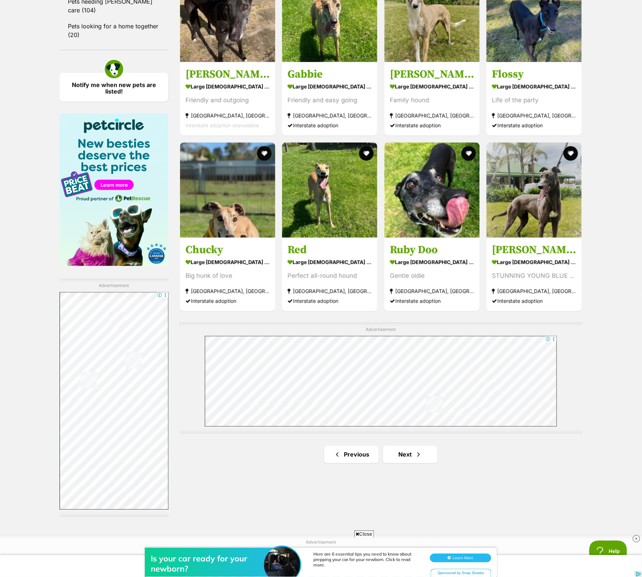
scroll to position [1134, 0]
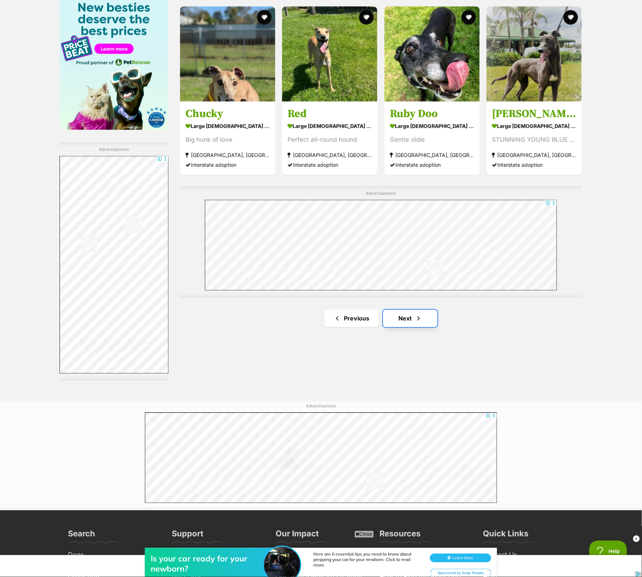
click at [411, 320] on link "Next" at bounding box center [410, 318] width 54 height 17
